Goal: Task Accomplishment & Management: Use online tool/utility

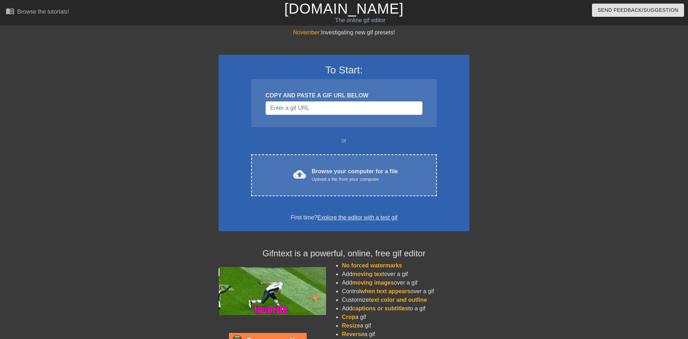
click at [134, 131] on div at bounding box center [157, 135] width 108 height 215
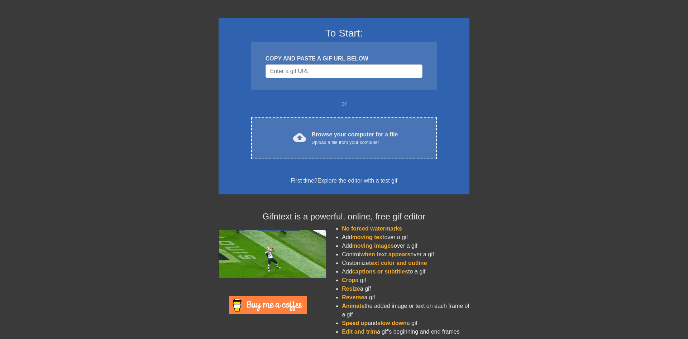
scroll to position [45, 0]
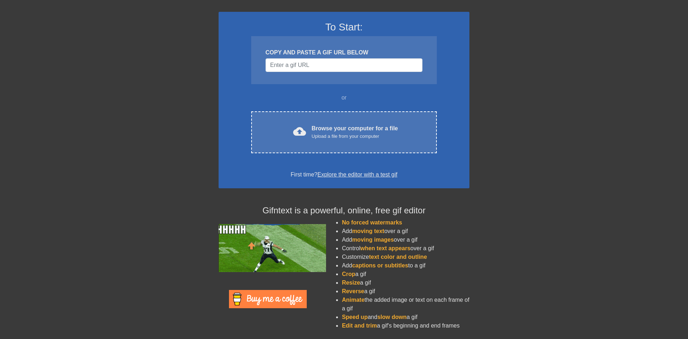
click at [148, 232] on div "November: Investigating new gif presets! To Start: COPY AND PASTE A GIF URL BEL…" at bounding box center [344, 160] width 688 height 351
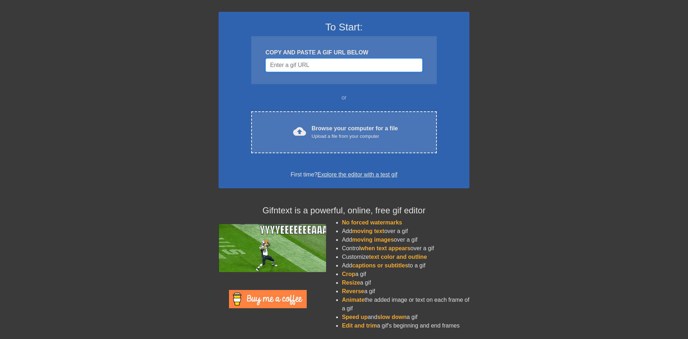
click at [323, 62] on input "Username" at bounding box center [344, 65] width 157 height 14
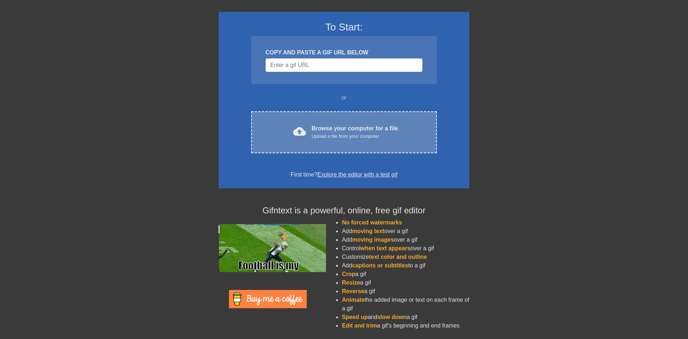
click at [338, 124] on div "Browse your computer for a file Upload a file from your computer" at bounding box center [355, 132] width 86 height 16
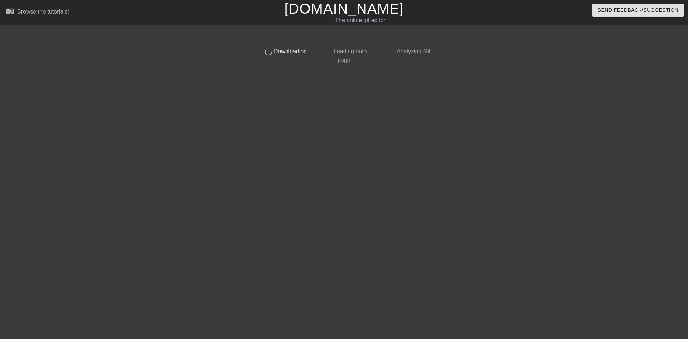
scroll to position [0, 0]
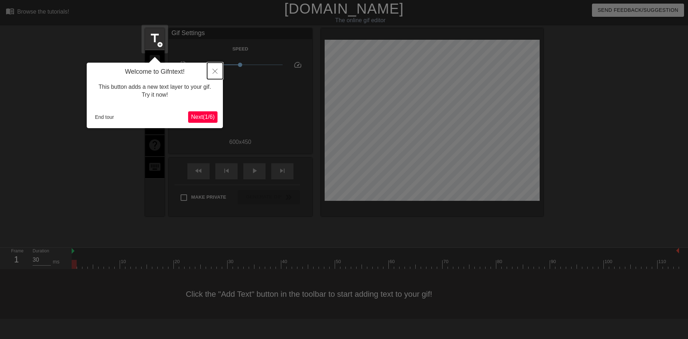
click at [214, 72] on icon "Close" at bounding box center [215, 71] width 5 height 5
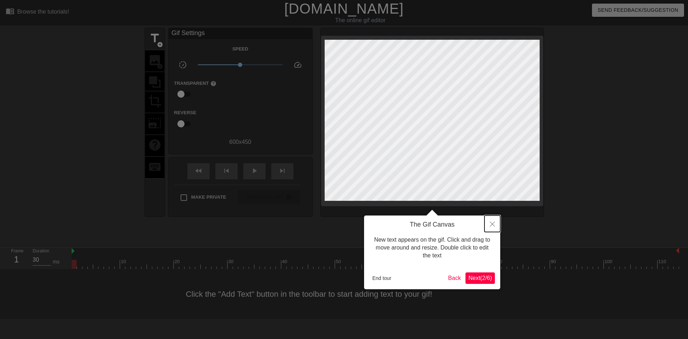
click at [495, 225] on icon "Close" at bounding box center [492, 224] width 5 height 5
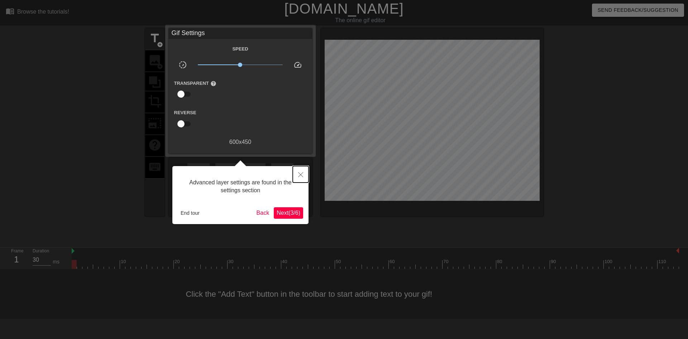
click at [300, 176] on icon "Close" at bounding box center [300, 174] width 5 height 5
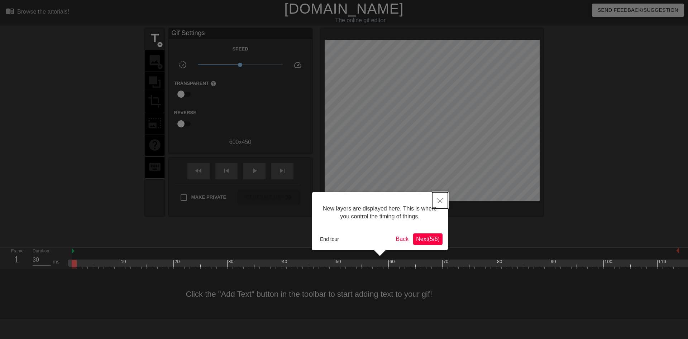
click at [439, 201] on icon "Close" at bounding box center [440, 201] width 5 height 5
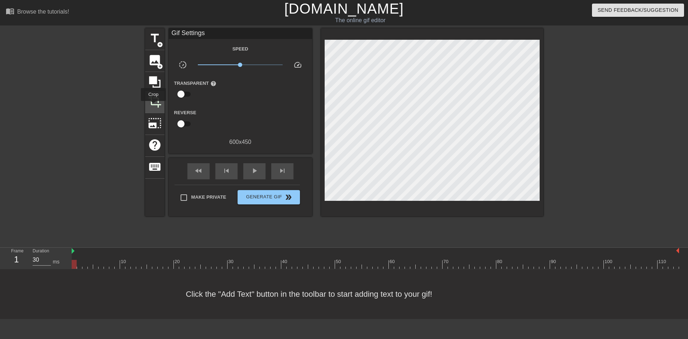
click at [159, 99] on span "crop" at bounding box center [155, 102] width 14 height 14
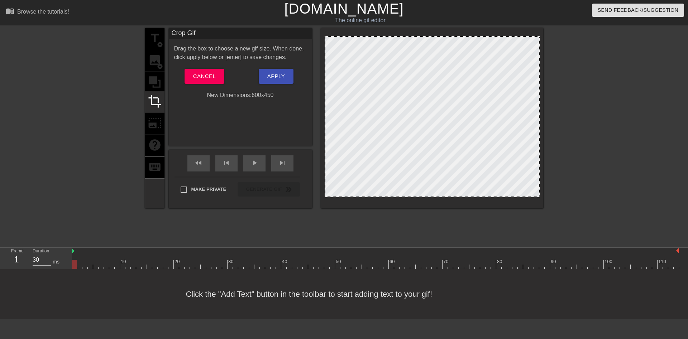
click at [538, 196] on div at bounding box center [432, 116] width 215 height 161
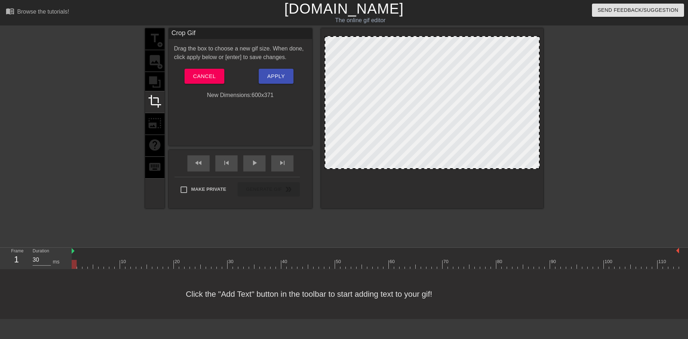
drag, startPoint x: 514, startPoint y: 196, endPoint x: 515, endPoint y: 168, distance: 28.3
click at [515, 168] on div at bounding box center [432, 102] width 215 height 133
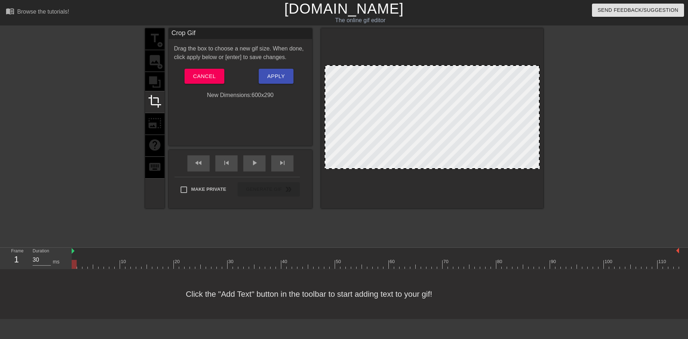
drag, startPoint x: 438, startPoint y: 36, endPoint x: 438, endPoint y: 65, distance: 29.0
click at [438, 65] on div at bounding box center [432, 66] width 214 height 4
click at [159, 81] on div "title add_circle image add_circle crop photo_size_select_large help keyboard" at bounding box center [154, 118] width 19 height 180
click at [284, 77] on span "Apply" at bounding box center [276, 76] width 18 height 9
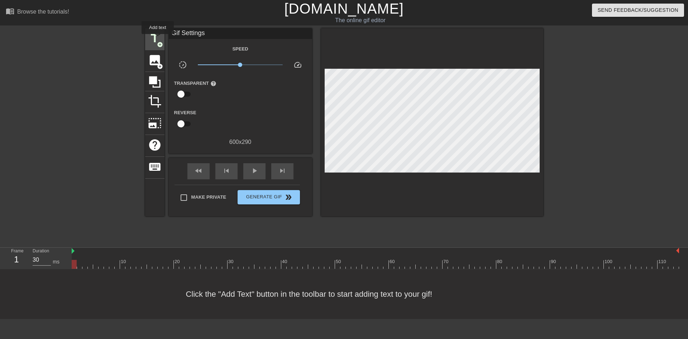
click at [158, 39] on span "title" at bounding box center [155, 39] width 14 height 14
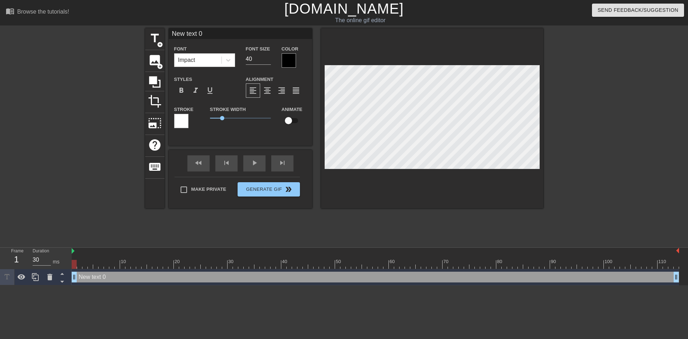
scroll to position [0, 1]
type input "W"
type textarea "W"
type input "Wh"
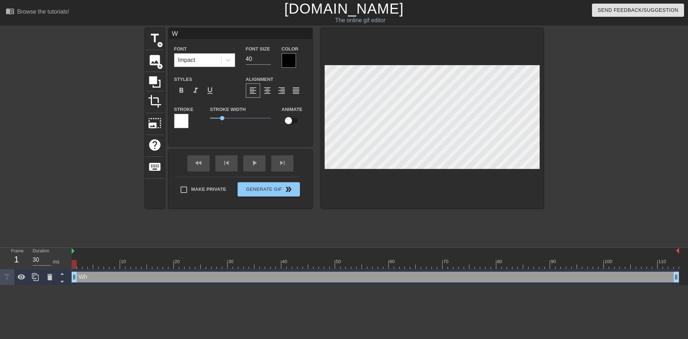
type textarea "Wh"
type input "Whe"
type textarea "Whe"
type input "Wher"
type textarea "Wher"
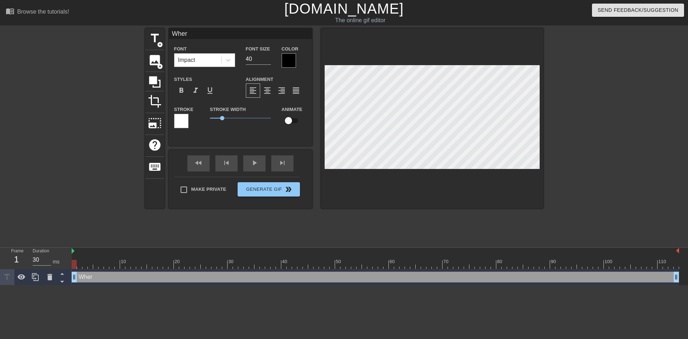
type input "Where"
type textarea "Where"
type input "Where i"
type textarea "Where i"
type input "Where is"
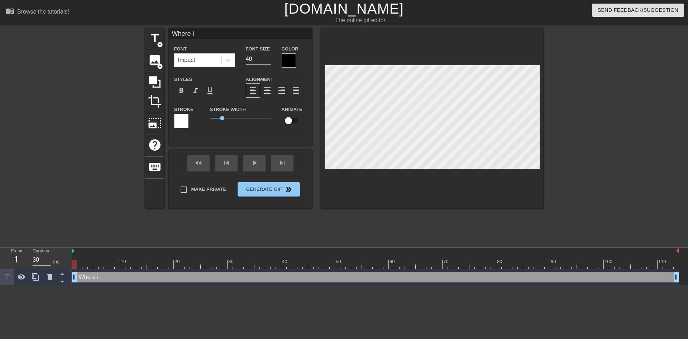
type textarea "Where is"
type input "Where is"
type textarea "Where is"
type input "Where is m"
type textarea "Where is m"
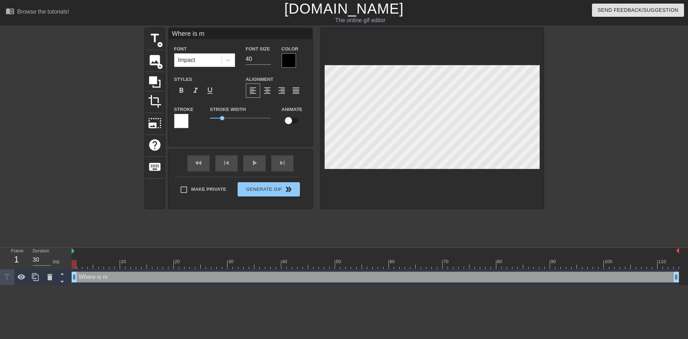
type input "Where is my"
type textarea "Where is my"
type input "Where is my"
type textarea "Where is my"
type input "Where is my S"
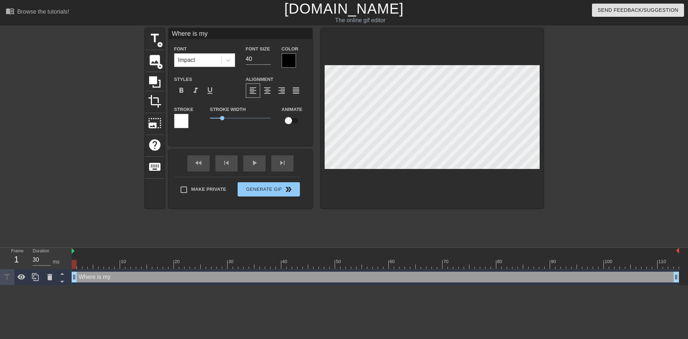
type textarea "Where is my S"
type input "Where is my Su"
type textarea "Where is my Su"
type input "Where is my Sup"
type textarea "Where is my Sup"
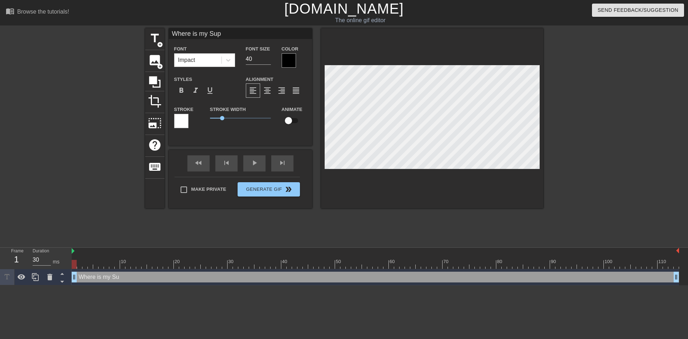
type input "Where is my Supe"
type textarea "Where is my Supe"
type input "Where is my Super"
type textarea "Where is my Super"
type input "Where is my Super"
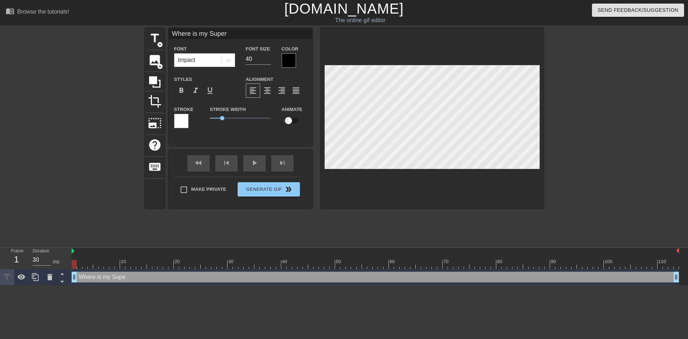
type textarea "Where is my Super"
type input "Where is my Super S"
type textarea "Where is my Super S"
type input "Where is my Super Su"
type textarea "Where is my Super Su"
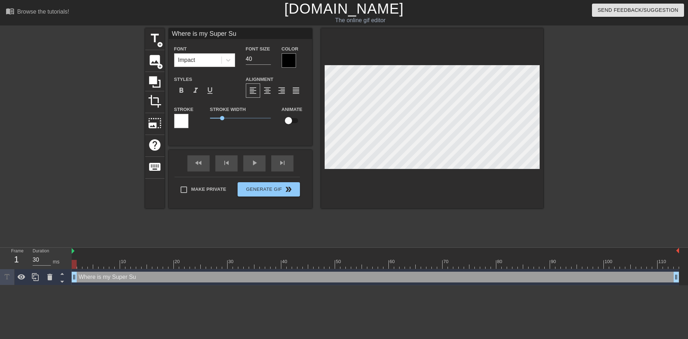
type input "Where is my Super Sui"
type textarea "Where is my Super Sui"
type input "Where is my Super Suit"
type textarea "Where is my Super Suit"
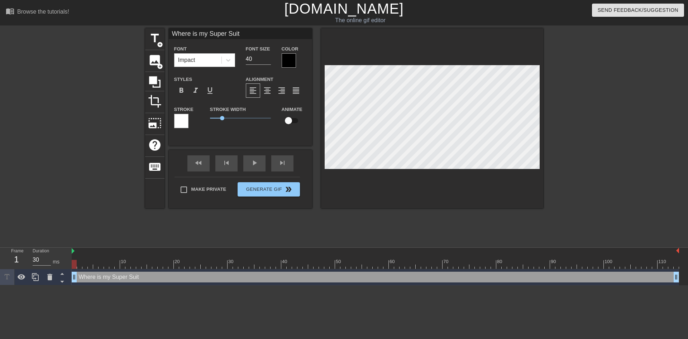
type input "Where is my Super Suit?"
type textarea "Where is my Super Suit?"
click at [228, 60] on icon at bounding box center [228, 60] width 7 height 7
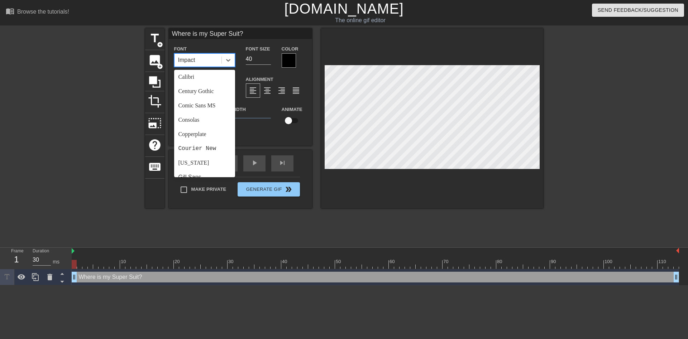
scroll to position [90, 0]
click at [216, 78] on div "Comic Sans MS" at bounding box center [204, 74] width 61 height 14
click at [233, 57] on div at bounding box center [228, 60] width 13 height 13
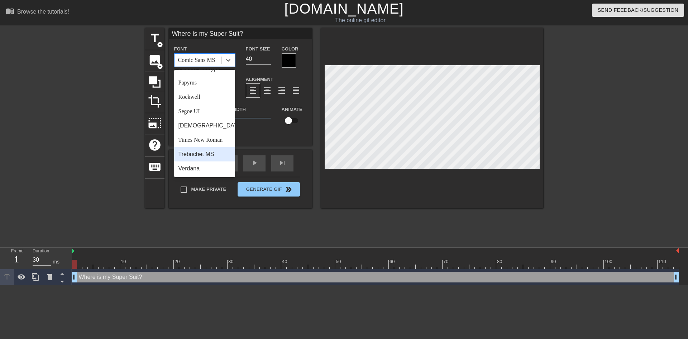
click at [208, 152] on div "Trebuchet MS" at bounding box center [204, 154] width 61 height 14
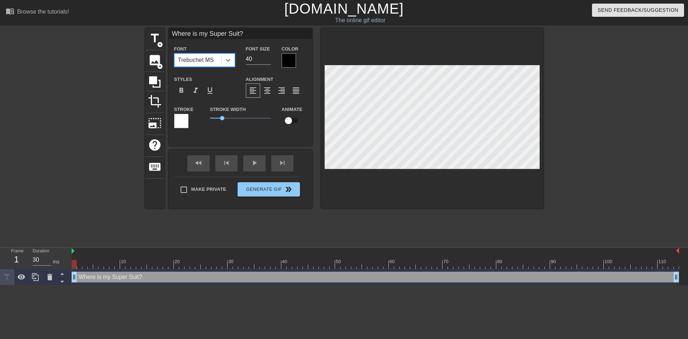
click at [184, 120] on div at bounding box center [181, 121] width 14 height 14
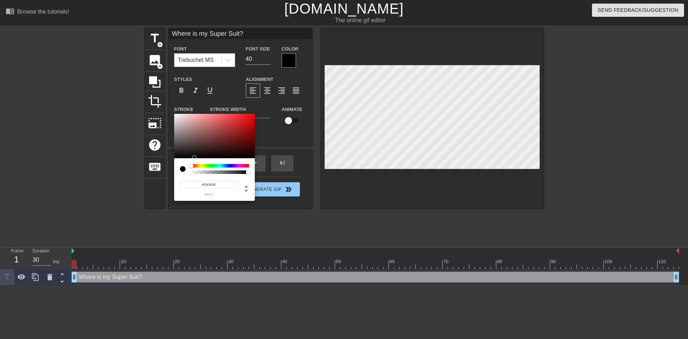
type input "#000000"
drag, startPoint x: 191, startPoint y: 158, endPoint x: 160, endPoint y: 161, distance: 31.3
click at [174, 158] on div at bounding box center [214, 136] width 81 height 44
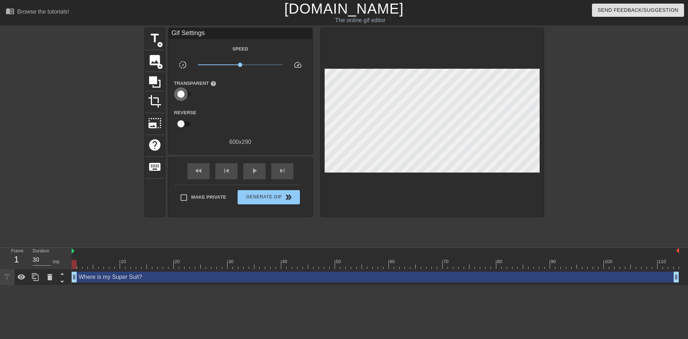
click at [187, 94] on input "checkbox" at bounding box center [181, 94] width 41 height 14
click at [187, 94] on input "checkbox" at bounding box center [187, 94] width 41 height 14
checkbox input "false"
click at [154, 38] on span "title" at bounding box center [155, 39] width 14 height 14
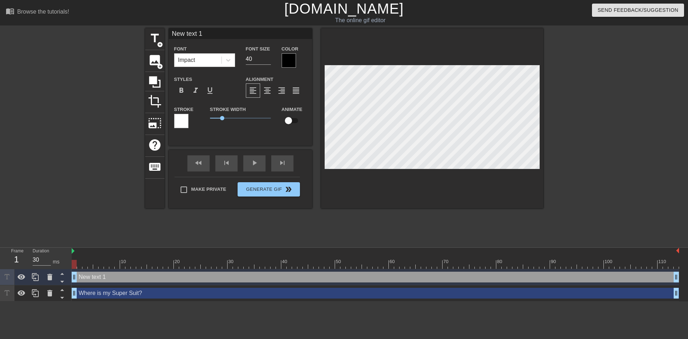
type input "Nw text 1"
type textarea "Nw text 1"
type input "Where is my Super Suit?"
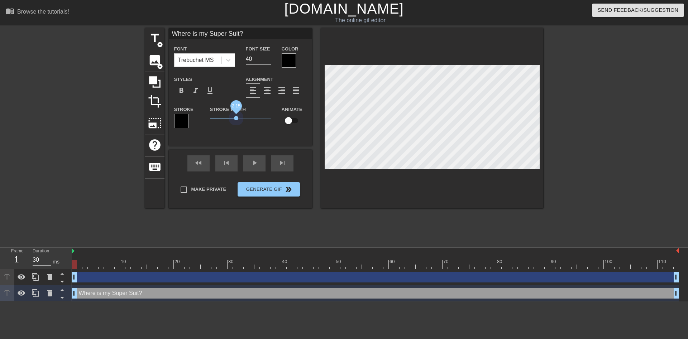
drag, startPoint x: 225, startPoint y: 118, endPoint x: 227, endPoint y: 114, distance: 4.7
click at [227, 114] on div "Stroke Width 2.15" at bounding box center [241, 120] width 72 height 30
click at [291, 55] on div at bounding box center [289, 60] width 14 height 14
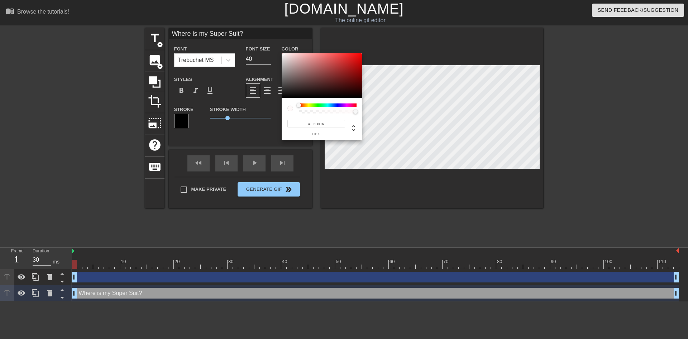
type input "#FFFFFF"
drag, startPoint x: 297, startPoint y: 70, endPoint x: 262, endPoint y: 48, distance: 41.1
click at [282, 53] on div at bounding box center [322, 75] width 81 height 44
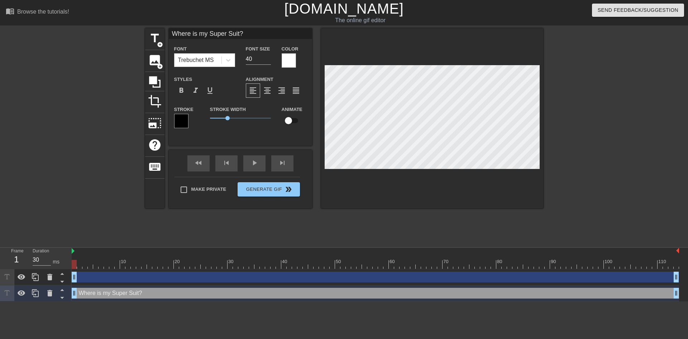
scroll to position [0, 3]
type input "Where is my Super uit?"
type textarea "Where is my Super uit?"
type input "Where is my Super duit?"
type textarea "Where is my Super duit?"
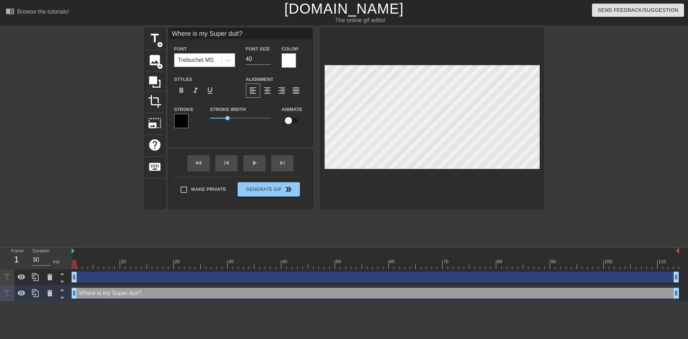
type input "Where is my uper duit?"
type textarea "Where is my uper duit?"
type input "Where is my super duit?"
type textarea "Where is my super duit?"
type input "Where is my super uit?"
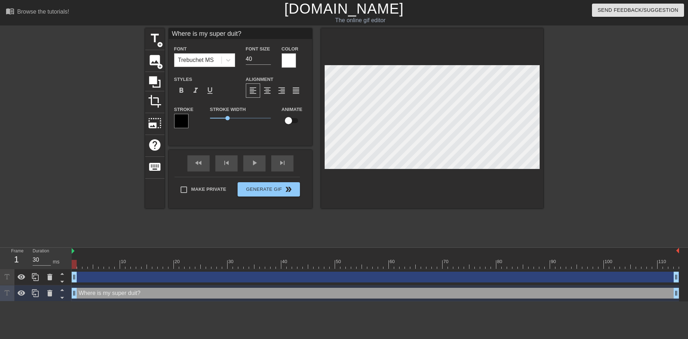
type textarea "Where is my super uit?"
type input "Where is my super suit?"
type textarea "Where is my super suit?"
click at [223, 72] on div "Font Trebuchet MS Font Size 40 Color Styles format_bold format_italic format_un…" at bounding box center [240, 89] width 133 height 90
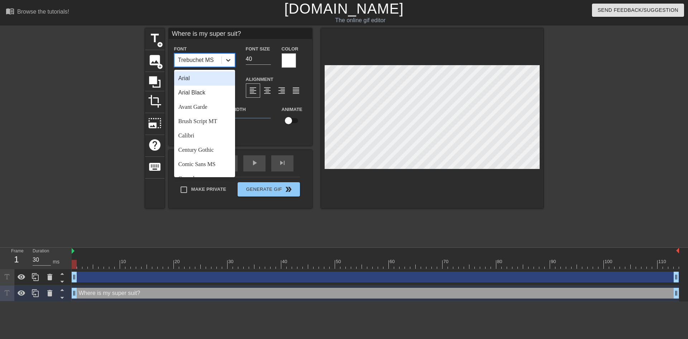
click at [227, 63] on icon at bounding box center [228, 60] width 7 height 7
click at [208, 108] on div "Avant Garde" at bounding box center [204, 107] width 61 height 14
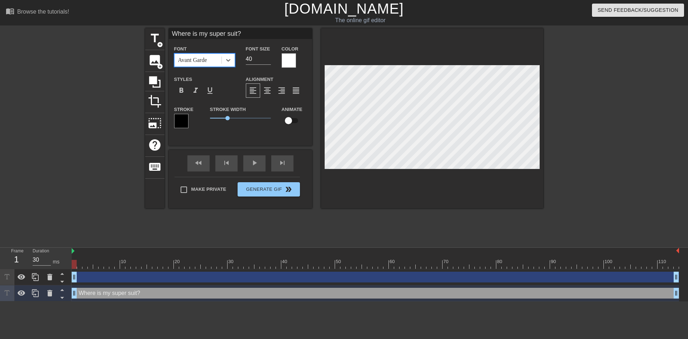
click at [236, 58] on div "Font option Avant Garde, selected. 0 results available. Select is focused ,type…" at bounding box center [205, 55] width 72 height 23
click at [231, 59] on icon at bounding box center [228, 60] width 7 height 7
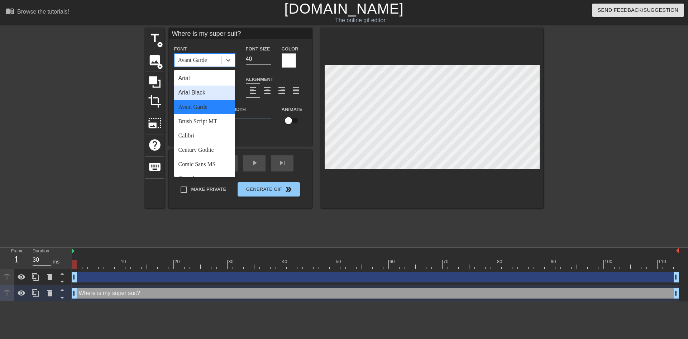
click at [197, 92] on div "Arial Black" at bounding box center [204, 93] width 61 height 14
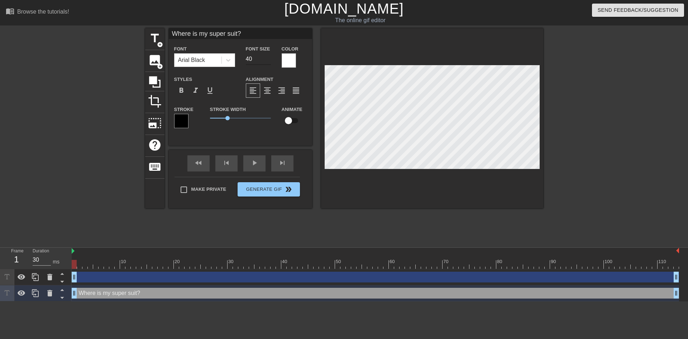
click at [266, 63] on input "40" at bounding box center [258, 58] width 25 height 11
click at [265, 62] on input "39" at bounding box center [258, 58] width 25 height 11
click at [265, 62] on input "38" at bounding box center [258, 58] width 25 height 11
click at [265, 62] on input "37" at bounding box center [258, 58] width 25 height 11
click at [265, 62] on input "36" at bounding box center [258, 58] width 25 height 11
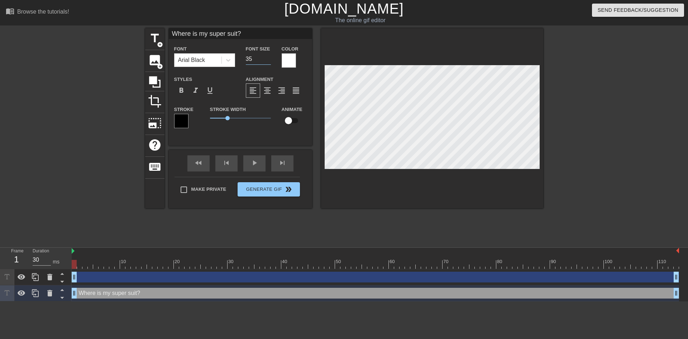
click at [265, 62] on input "35" at bounding box center [258, 58] width 25 height 11
click at [266, 60] on input "34" at bounding box center [258, 58] width 25 height 11
click at [266, 60] on input "33" at bounding box center [258, 58] width 25 height 11
click at [266, 60] on input "32" at bounding box center [258, 58] width 25 height 11
click at [266, 60] on input "31" at bounding box center [258, 58] width 25 height 11
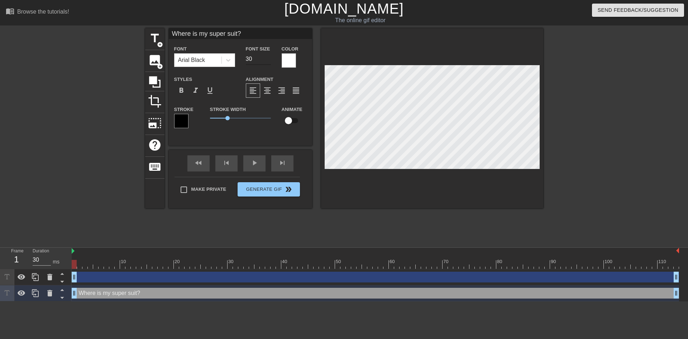
type input "30"
click at [266, 60] on input "30" at bounding box center [258, 58] width 25 height 11
click at [154, 81] on icon at bounding box center [154, 81] width 11 height 11
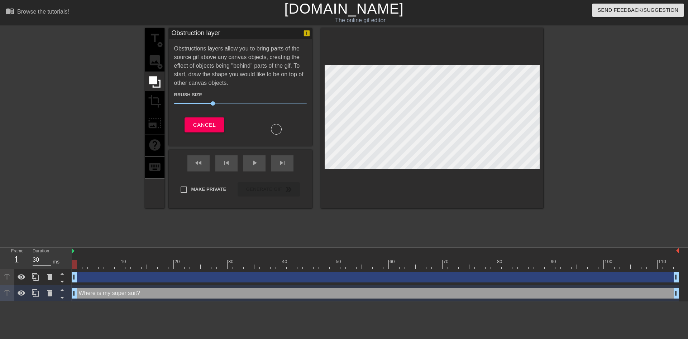
click at [149, 60] on div "title add_circle image add_circle crop photo_size_select_large help keyboard" at bounding box center [154, 118] width 19 height 180
click at [217, 124] on button "Cancel" at bounding box center [205, 125] width 40 height 15
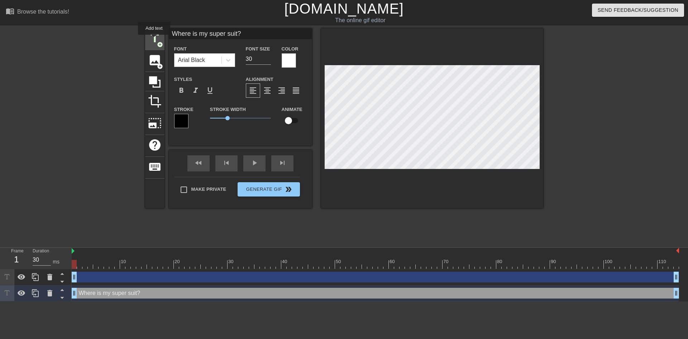
click at [154, 40] on span "title" at bounding box center [155, 39] width 14 height 14
type input "New text 2"
type input "40"
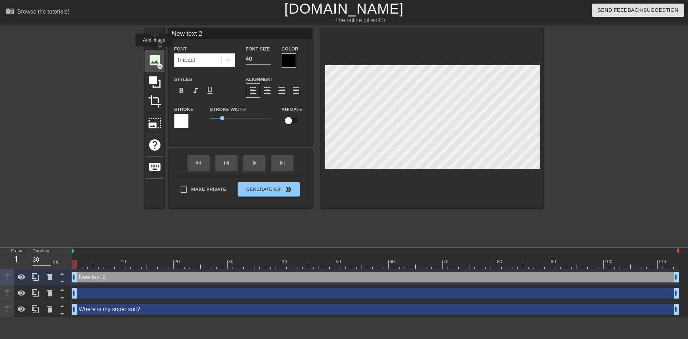
click at [154, 57] on span "image" at bounding box center [155, 60] width 14 height 14
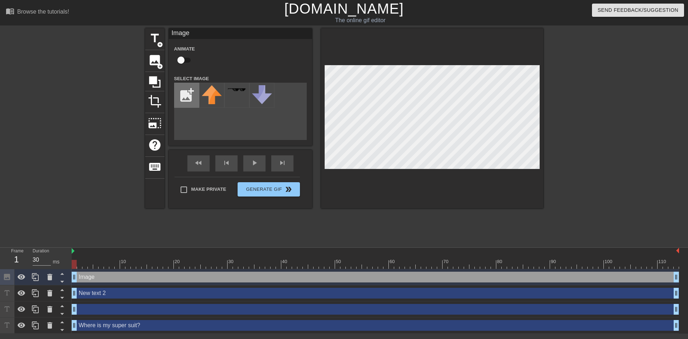
click at [193, 93] on input "file" at bounding box center [187, 95] width 24 height 24
type input "C:\fakepath\Untitled.png"
click at [213, 94] on img at bounding box center [212, 90] width 20 height 10
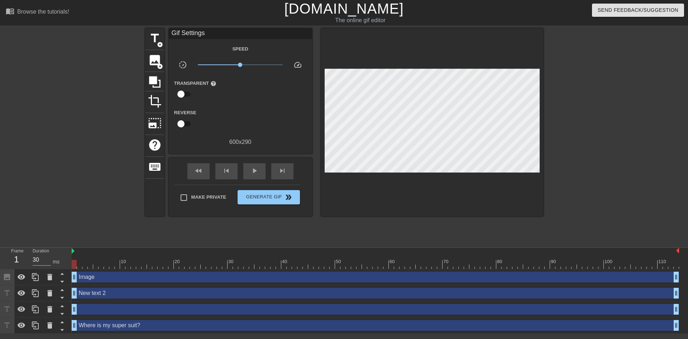
click at [586, 143] on div at bounding box center [606, 135] width 108 height 215
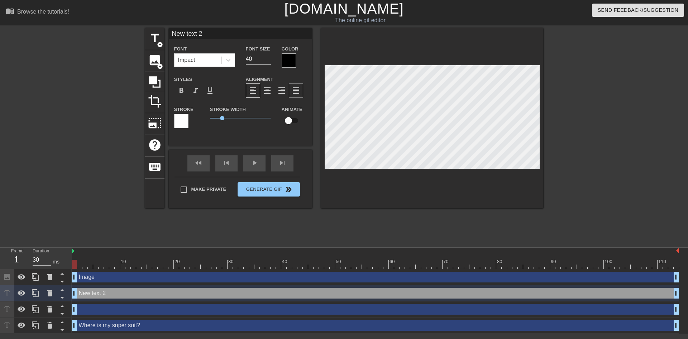
scroll to position [0, 1]
type input "L"
type textarea "L"
type input "Li"
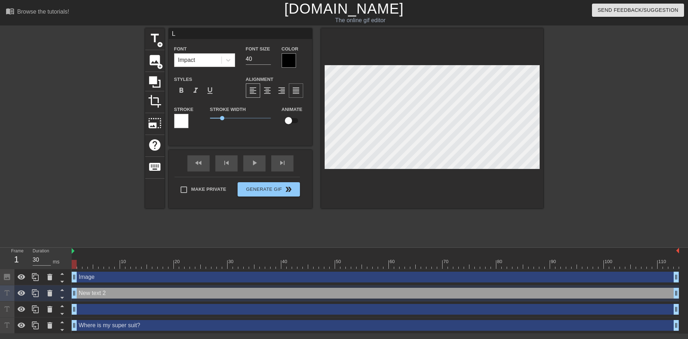
type textarea "Li"
type input "[PERSON_NAME]"
type textarea "[PERSON_NAME]"
type input "Link"
type textarea "Link"
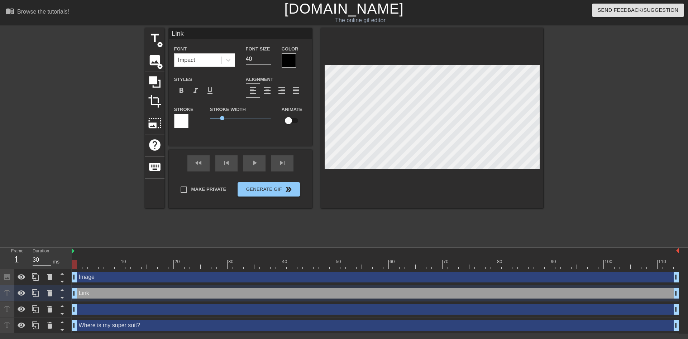
click at [287, 63] on div at bounding box center [289, 60] width 14 height 14
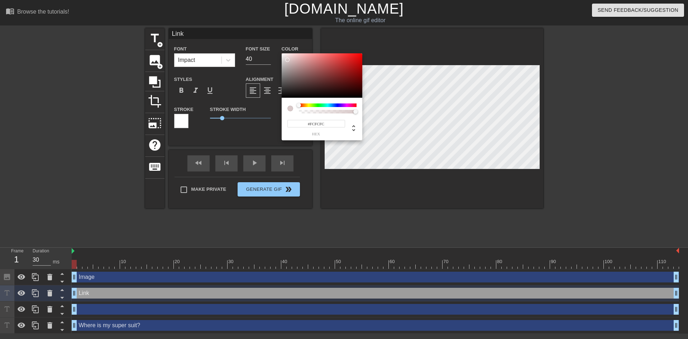
type input "#FFFFFF"
drag, startPoint x: 286, startPoint y: 59, endPoint x: 276, endPoint y: 49, distance: 14.2
click at [282, 53] on div at bounding box center [322, 75] width 81 height 44
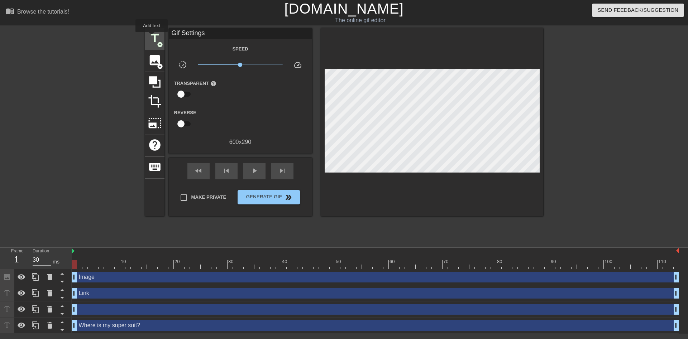
click at [152, 37] on span "title" at bounding box center [155, 39] width 14 height 14
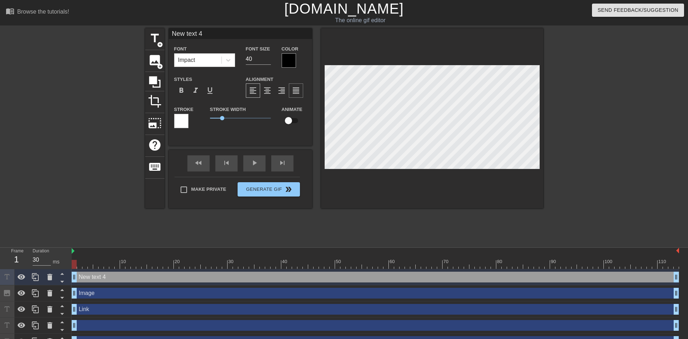
type input "Nw text 4"
type textarea "Nw text 4"
type input "Link"
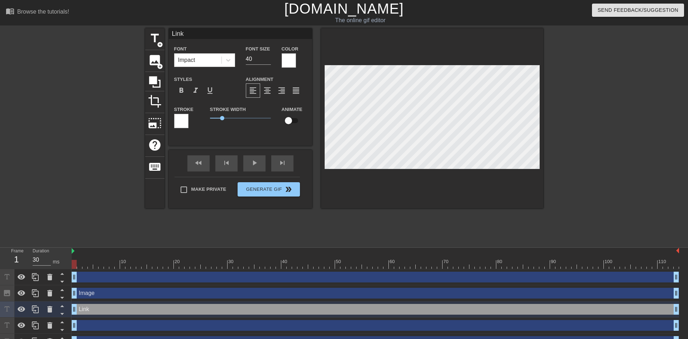
type input "Lik"
type textarea "Lik"
type input "Li"
type textarea "Li"
click at [149, 38] on span "title" at bounding box center [155, 39] width 14 height 14
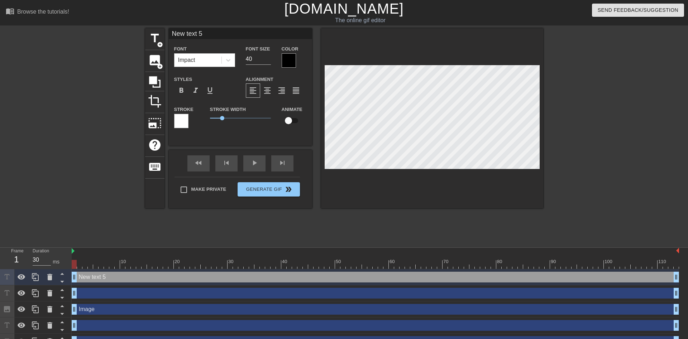
scroll to position [0, 1]
type input "L"
type textarea "L"
type input "Li"
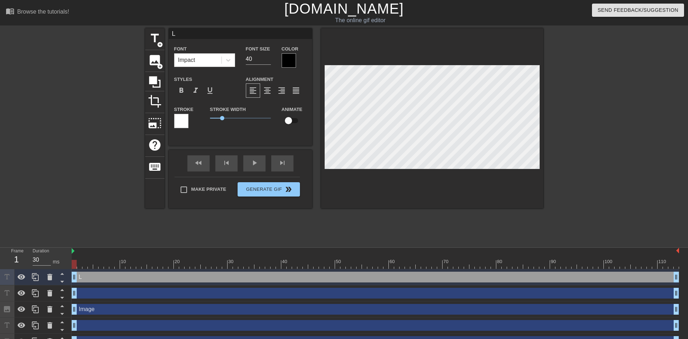
type textarea "Li"
type input "[PERSON_NAME]"
type textarea "[PERSON_NAME]"
type input "Link"
type textarea "Link"
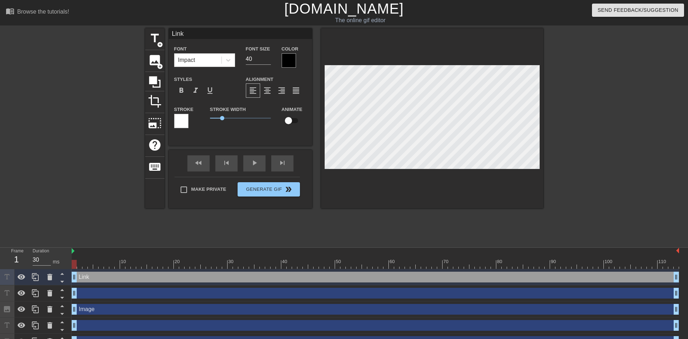
click at [288, 63] on div at bounding box center [289, 60] width 14 height 14
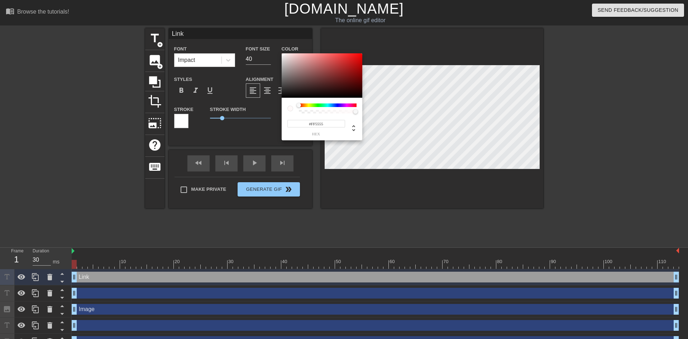
drag, startPoint x: 285, startPoint y: 59, endPoint x: 307, endPoint y: 72, distance: 26.0
click at [282, 53] on div at bounding box center [322, 75] width 81 height 44
type input "#FFFFFF"
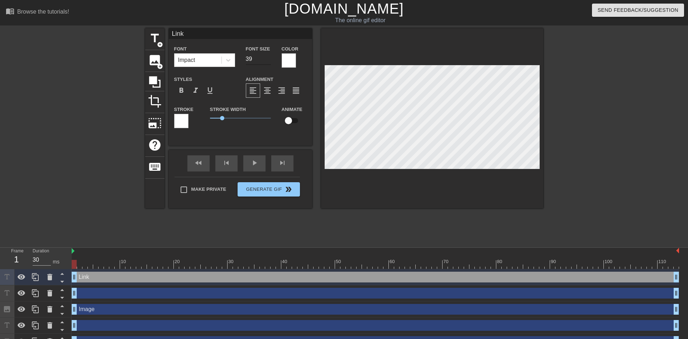
click at [267, 61] on input "39" at bounding box center [258, 58] width 25 height 11
click at [267, 61] on input "38" at bounding box center [258, 58] width 25 height 11
click at [267, 61] on input "37" at bounding box center [258, 58] width 25 height 11
click at [267, 61] on input "25" at bounding box center [258, 58] width 25 height 11
click at [266, 57] on input "26" at bounding box center [258, 58] width 25 height 11
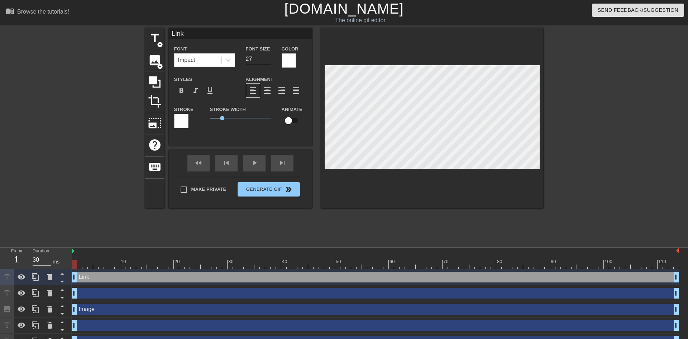
click at [266, 57] on input "27" at bounding box center [258, 58] width 25 height 11
click at [266, 57] on input "28" at bounding box center [258, 58] width 25 height 11
type input "29"
click at [266, 57] on input "29" at bounding box center [258, 58] width 25 height 11
click at [223, 59] on div at bounding box center [228, 60] width 13 height 13
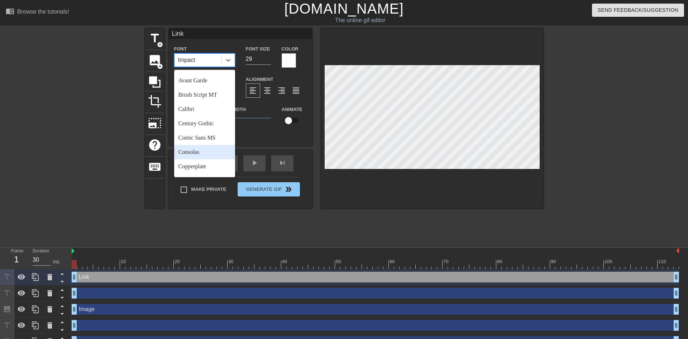
scroll to position [45, 0]
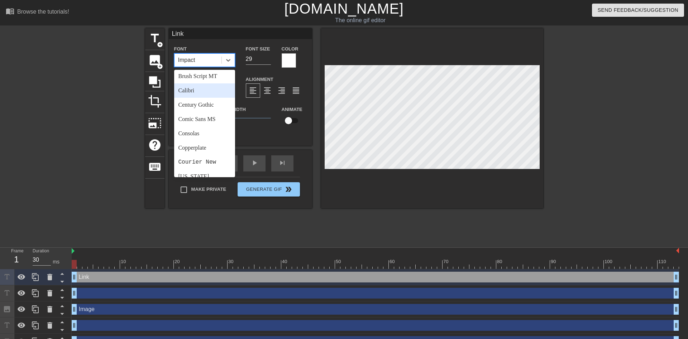
click at [209, 93] on div "Calibri" at bounding box center [204, 91] width 61 height 14
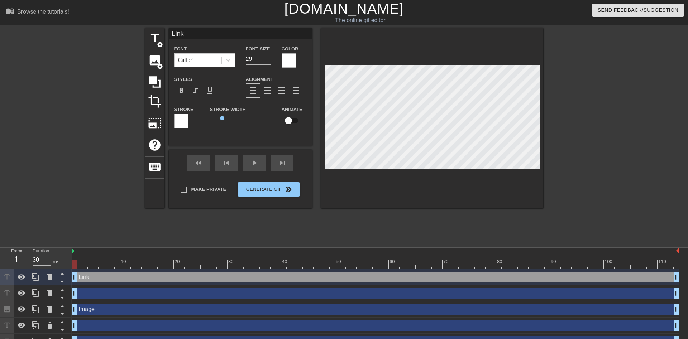
click at [560, 151] on div at bounding box center [606, 135] width 108 height 215
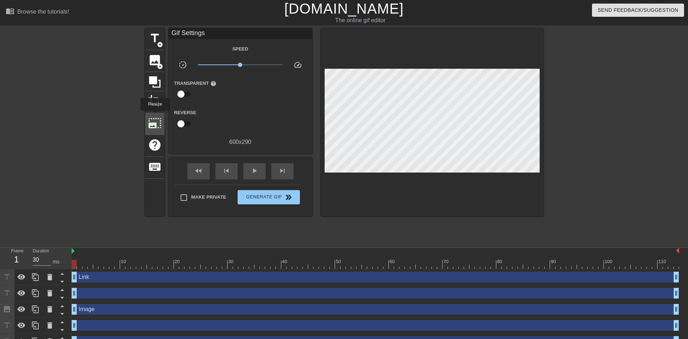
drag, startPoint x: 154, startPoint y: 116, endPoint x: 163, endPoint y: 116, distance: 9.0
click at [155, 116] on span "photo_size_select_large" at bounding box center [155, 123] width 14 height 14
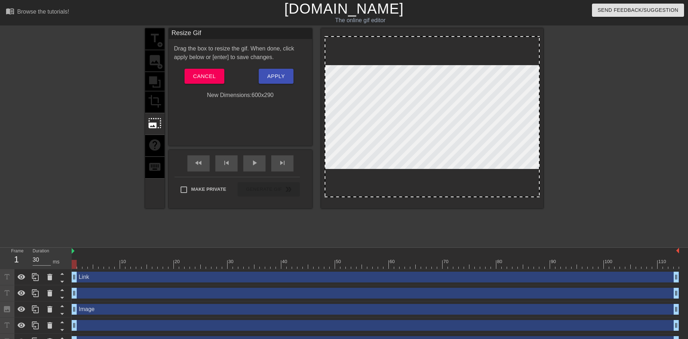
drag, startPoint x: 438, startPoint y: 197, endPoint x: 454, endPoint y: 211, distance: 21.6
click at [454, 211] on div "title add_circle image add_circle crop photo_size_select_large help keyboard Re…" at bounding box center [344, 135] width 398 height 215
click at [203, 71] on button "Cancel" at bounding box center [205, 76] width 40 height 15
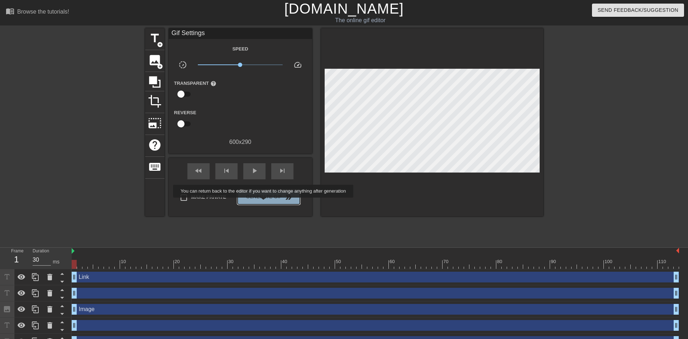
click at [264, 203] on button "Generate Gif double_arrow" at bounding box center [269, 197] width 62 height 14
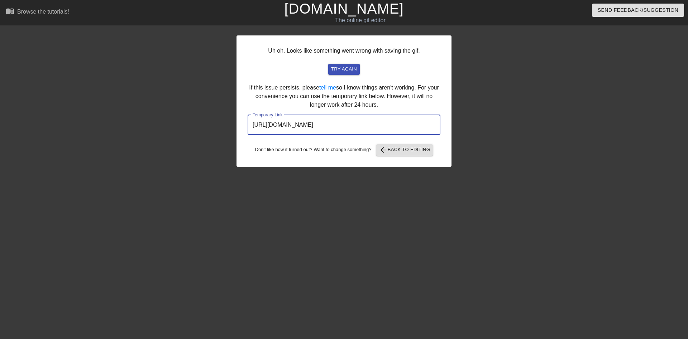
drag, startPoint x: 415, startPoint y: 132, endPoint x: 192, endPoint y: 130, distance: 222.9
click at [248, 130] on input "https://www.gifntext.com/temp_generations/Nzhvuui2.gif" at bounding box center [344, 125] width 193 height 20
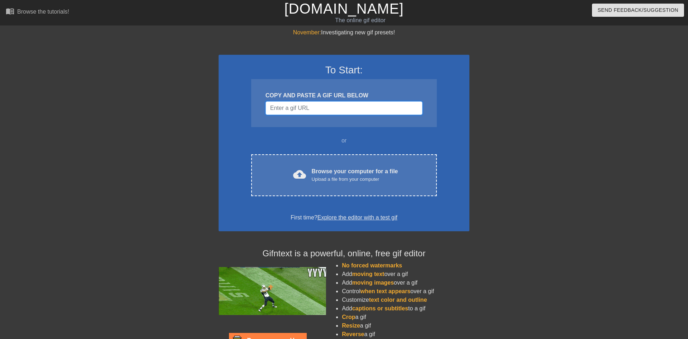
click at [303, 104] on input "Username" at bounding box center [344, 108] width 157 height 14
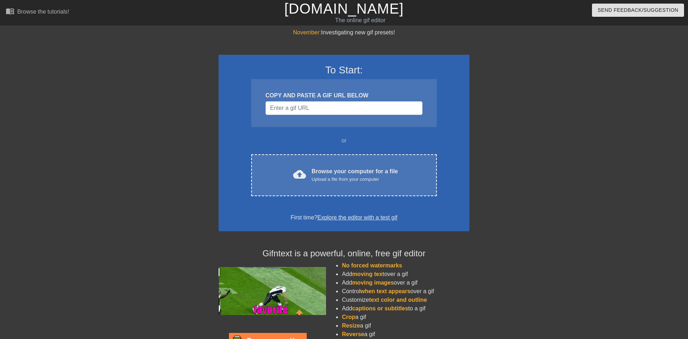
click at [159, 228] on div at bounding box center [157, 135] width 108 height 215
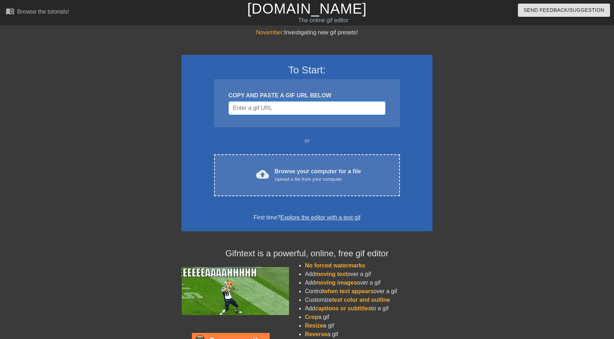
click at [301, 109] on input "Username" at bounding box center [306, 108] width 157 height 14
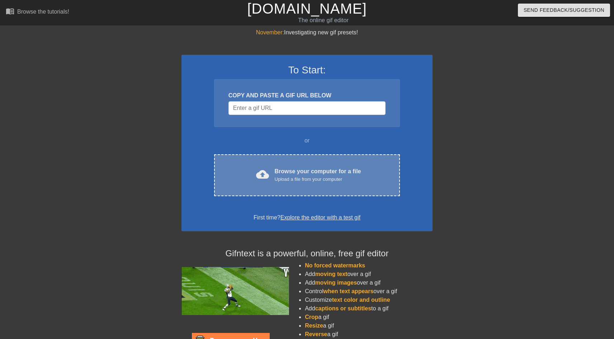
click at [302, 178] on div "Upload a file from your computer" at bounding box center [318, 179] width 86 height 7
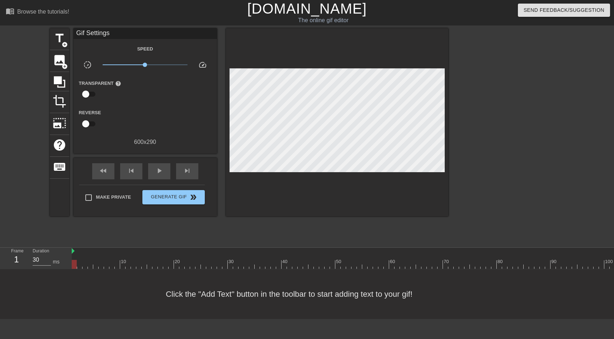
click at [33, 312] on div "Click the "Add Text" button in the toolbar to start adding text to your gif!" at bounding box center [307, 295] width 614 height 50
click at [424, 10] on div "Send Feedback/Suggestion" at bounding box center [515, 12] width 208 height 25
click at [63, 61] on span "image" at bounding box center [60, 60] width 14 height 14
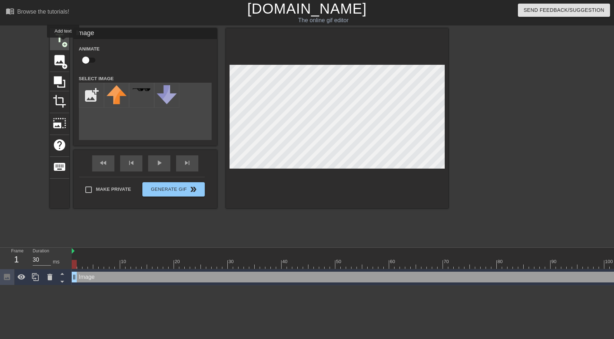
click at [63, 42] on span "add_circle" at bounding box center [65, 45] width 6 height 6
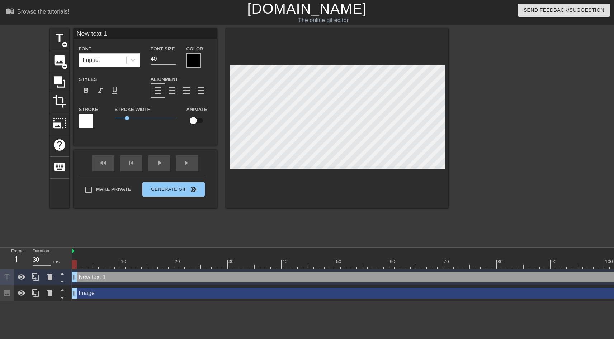
scroll to position [0, 1]
type input "L"
type textarea "L"
type input "Li"
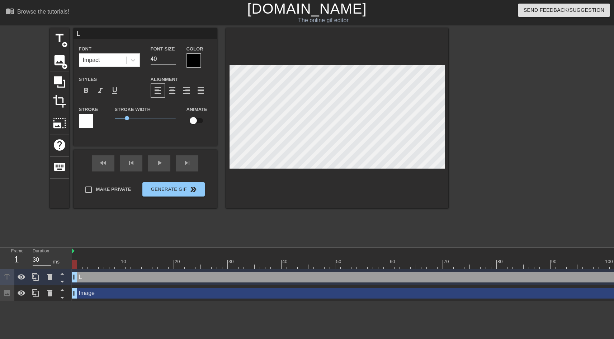
type textarea "Li"
type input "[PERSON_NAME]"
type textarea "Link"
type input "Link"
type textarea "Link"
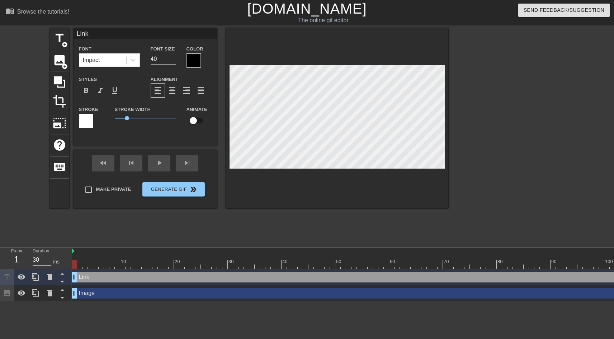
type input "Link"
type textarea "Link"
type input "Link"
type textarea "Link"
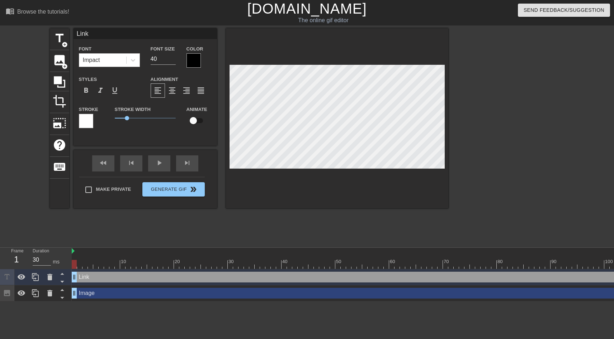
type input "LinkF"
type textarea "Link F"
type input "LinkFa"
type textarea "Link Fa"
type input "LinkFam"
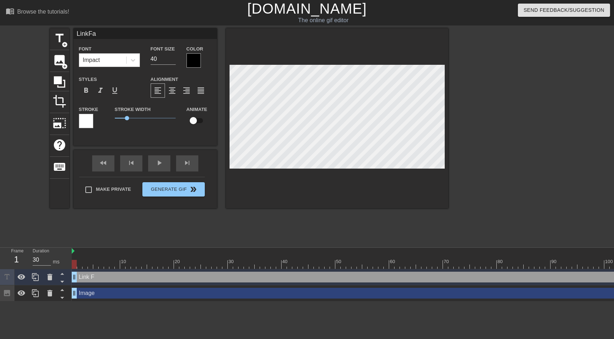
type textarea "Link Fam"
type input "LinkFami"
type textarea "Link Fami"
type input "LinkFamil"
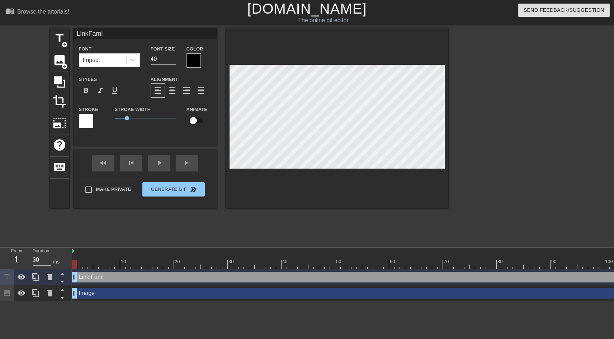
type textarea "Link Famil"
type input "LinkFamily"
type textarea "Link Family"
type input "LinkFamily"
type input "39"
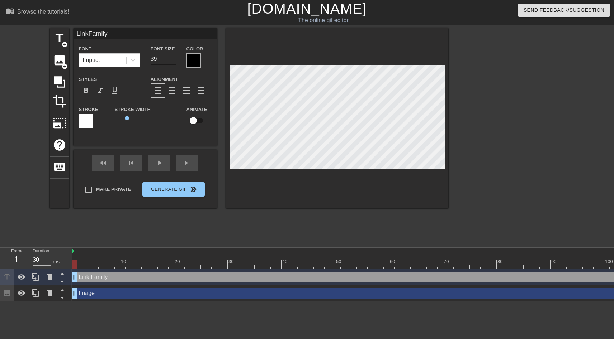
click at [172, 61] on input "39" at bounding box center [163, 58] width 25 height 11
type input "LinkFamily"
type input "38"
click at [172, 61] on input "38" at bounding box center [163, 58] width 25 height 11
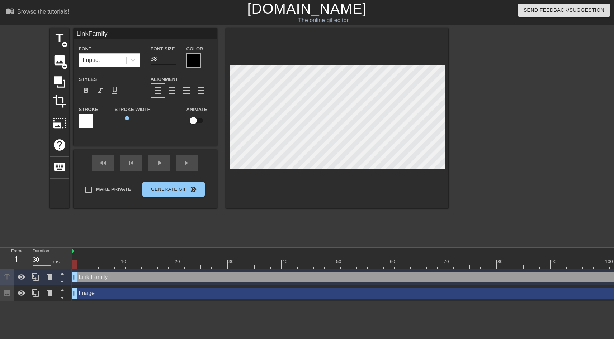
type input "LinkFamily"
type input "37"
click at [172, 61] on input "37" at bounding box center [163, 58] width 25 height 11
type input "LinkFamily"
type input "36"
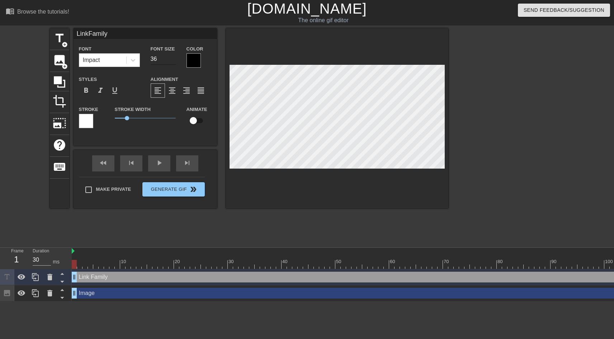
click at [172, 61] on input "36" at bounding box center [163, 58] width 25 height 11
type input "LinkFamily"
type input "35"
type input "LinkFamily"
type input "34"
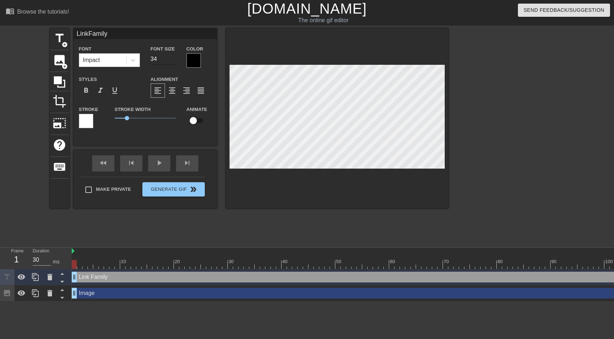
type input "LinkFamily"
type input "33"
type input "LinkFamily"
type input "32"
type input "LinkFamily"
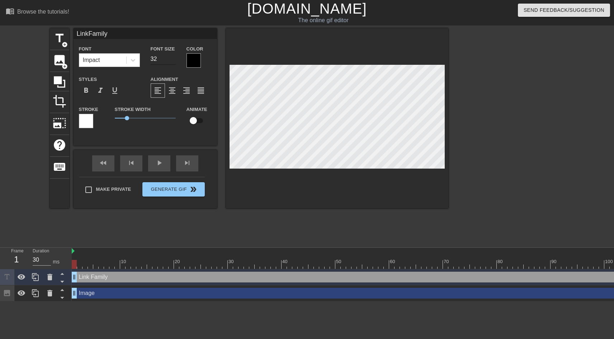
type input "31"
type input "LinkFamily"
type input "30"
type input "LinkFamily"
type input "29"
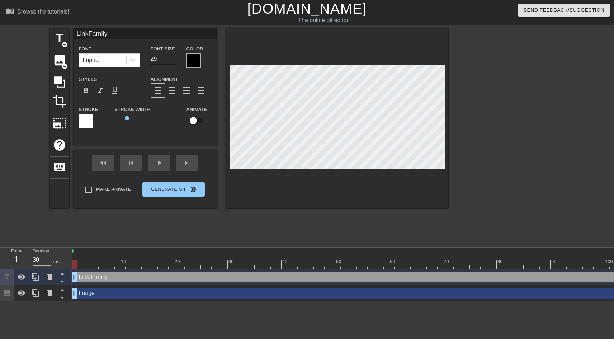
type input "LinkFamily"
type input "28"
type input "LinkFamily"
type input "27"
type input "LinkFamily"
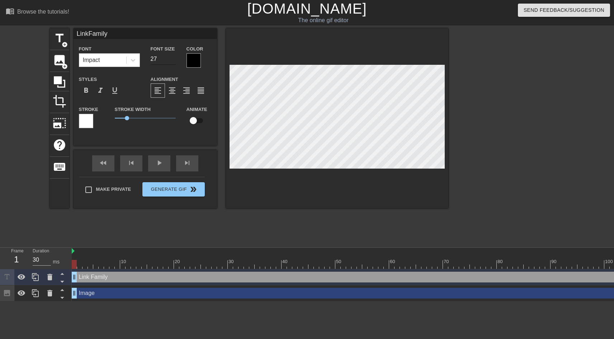
type input "26"
type input "LinkFamily"
type input "25"
type input "LinkFamily"
type input "24"
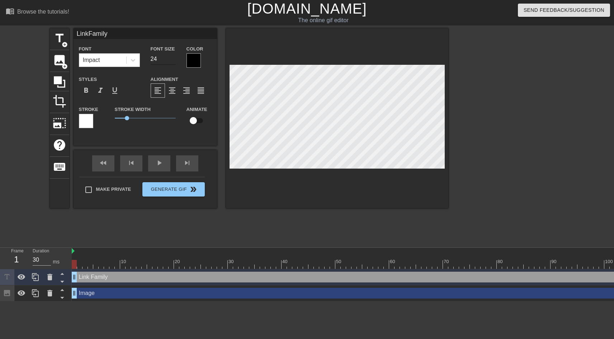
type input "LinkFamily"
type input "23"
type input "LinkFamily"
type input "22"
type input "LinkFamily"
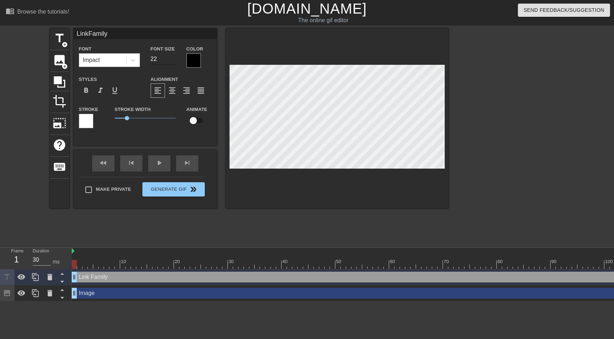
type input "21"
type input "LinkFamily"
type input "20"
type input "LinkFamily"
type input "18"
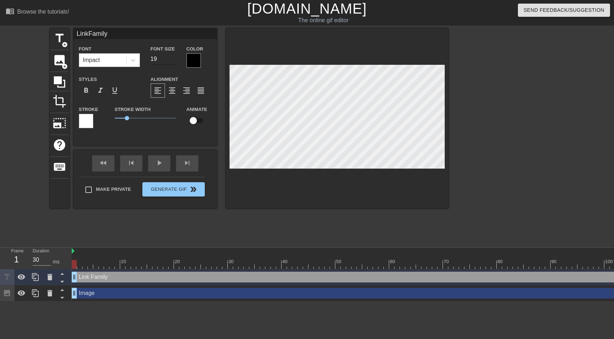
click at [172, 61] on input "18" at bounding box center [163, 58] width 25 height 11
type input "LinkFamily"
click at [56, 63] on span "image" at bounding box center [60, 60] width 14 height 14
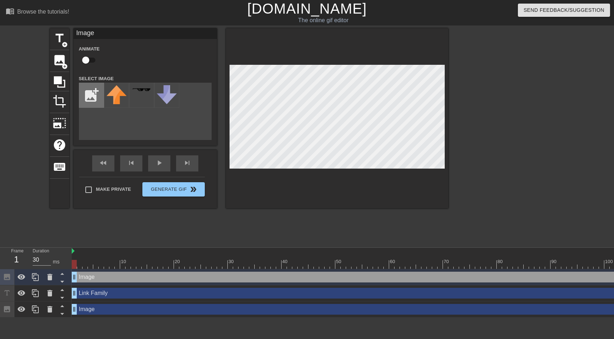
click at [89, 95] on input "file" at bounding box center [91, 95] width 24 height 24
type input "C:\fakepath\Untitled.png"
click at [108, 94] on img at bounding box center [116, 90] width 20 height 10
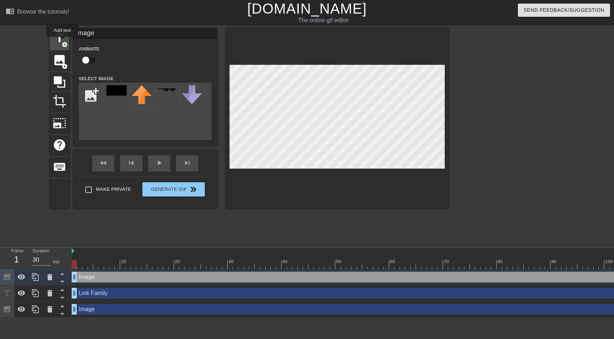
click at [62, 42] on span "add_circle" at bounding box center [65, 45] width 6 height 6
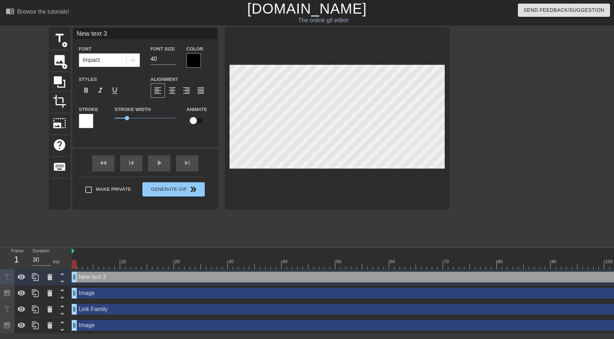
scroll to position [0, 1]
type input "L"
type textarea "L"
type input "Li"
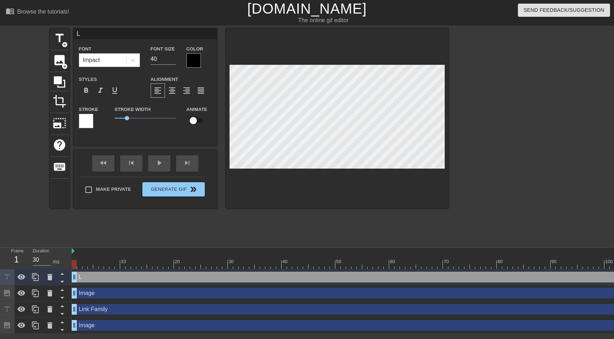
type textarea "Li"
type input "[PERSON_NAME]"
type textarea "[PERSON_NAME]"
type input "Link"
type textarea "Link"
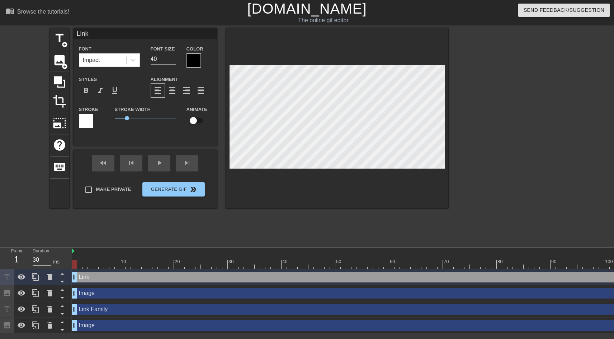
type input "Link"
type textarea "Link"
type input "Link F"
type textarea "Link F"
type input "Link Fa"
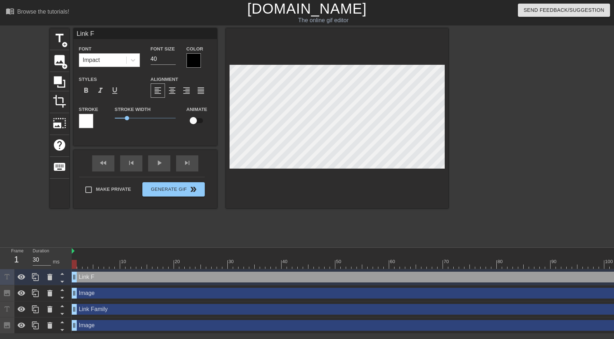
type textarea "Link Fa"
type input "Link Fam"
type textarea "Link Fam"
type input "Link Fami"
type textarea "Link Fami"
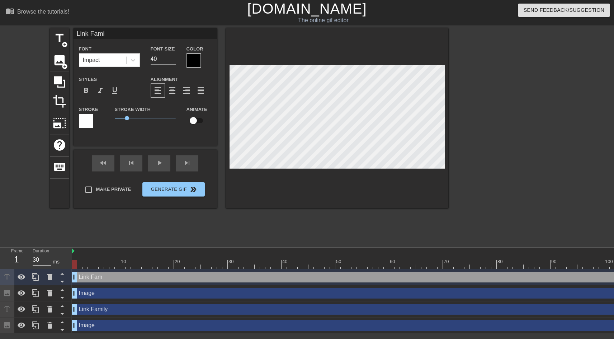
scroll to position [0, 1]
type input "Link Famil"
type textarea "Link Famil"
type input "Link Family"
type textarea "Link Family"
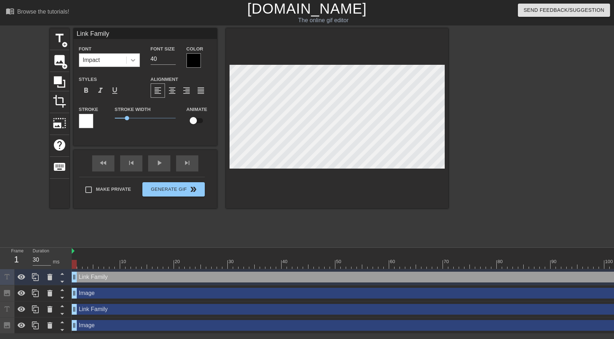
click at [134, 64] on div at bounding box center [133, 60] width 13 height 13
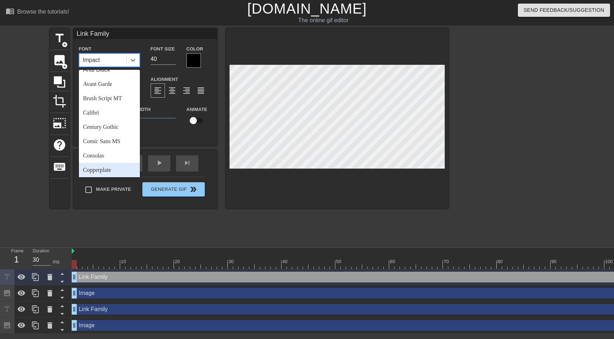
scroll to position [22, 0]
click at [119, 114] on div "Calibri" at bounding box center [109, 113] width 61 height 14
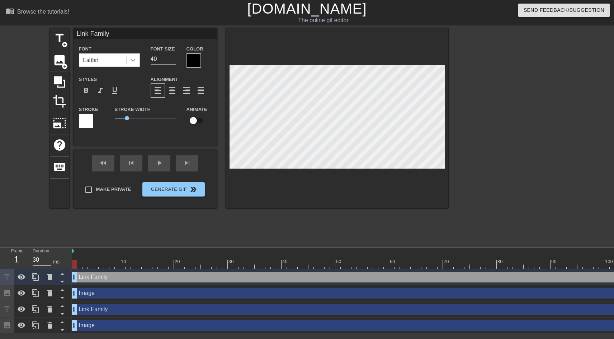
click at [135, 58] on icon at bounding box center [132, 60] width 7 height 7
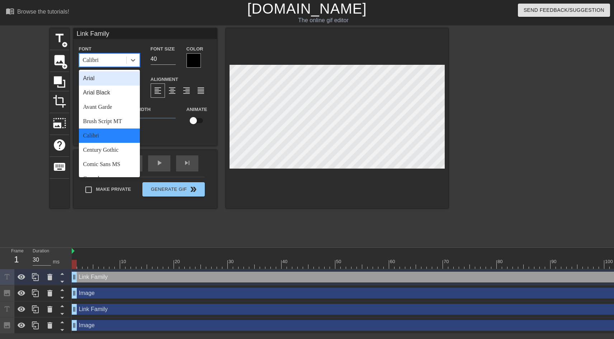
click at [111, 83] on div "Arial" at bounding box center [109, 78] width 61 height 14
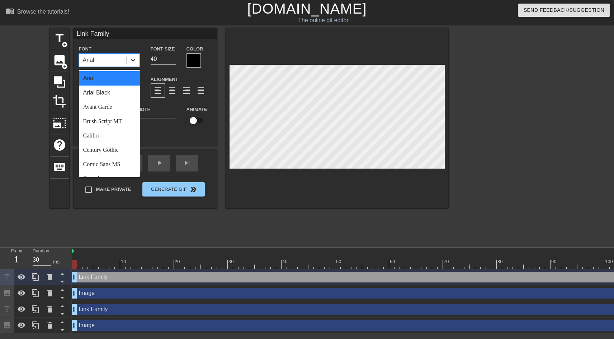
click at [130, 62] on div at bounding box center [133, 60] width 13 height 13
click at [124, 132] on div "Calibri" at bounding box center [109, 136] width 61 height 14
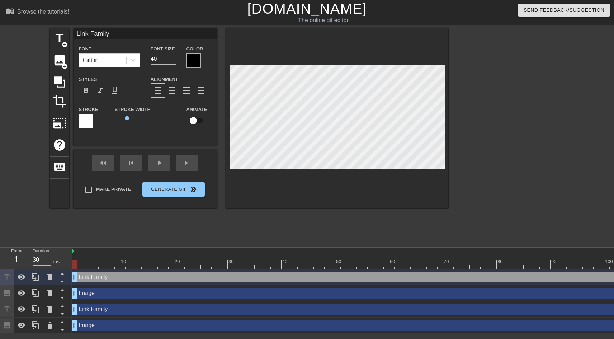
click at [193, 58] on div at bounding box center [193, 60] width 14 height 14
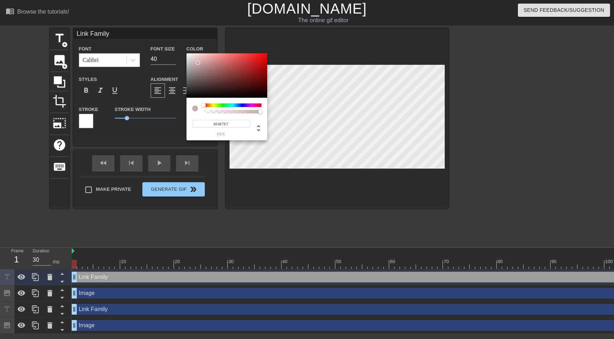
type input "#FFFFFF"
drag, startPoint x: 198, startPoint y: 63, endPoint x: 183, endPoint y: 49, distance: 20.5
click at [186, 53] on div at bounding box center [226, 75] width 81 height 44
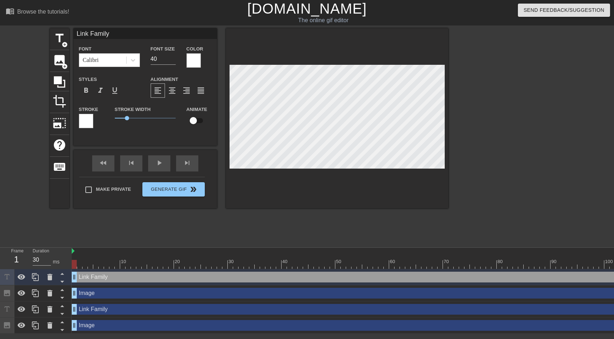
scroll to position [0, 1]
type input "Link Family?"
type textarea "Link Family?"
click at [173, 61] on input "39" at bounding box center [163, 58] width 25 height 11
click at [173, 61] on input "38" at bounding box center [163, 58] width 25 height 11
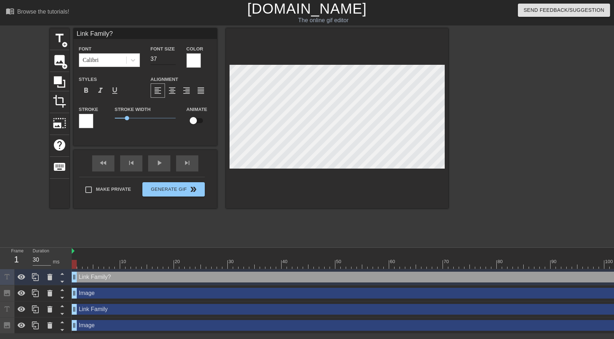
click at [173, 61] on input "37" at bounding box center [163, 58] width 25 height 11
click at [173, 61] on input "36" at bounding box center [163, 58] width 25 height 11
click at [173, 61] on input "35" at bounding box center [163, 58] width 25 height 11
click at [173, 61] on input "34" at bounding box center [163, 58] width 25 height 11
click at [173, 61] on input "33" at bounding box center [163, 58] width 25 height 11
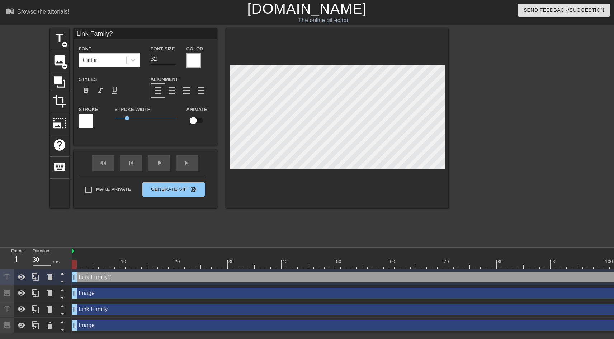
click at [173, 61] on input "32" at bounding box center [163, 58] width 25 height 11
click at [173, 61] on input "31" at bounding box center [163, 58] width 25 height 11
click at [173, 61] on input "30" at bounding box center [163, 58] width 25 height 11
click at [173, 61] on input "29" at bounding box center [163, 58] width 25 height 11
click at [173, 61] on input "28" at bounding box center [163, 58] width 25 height 11
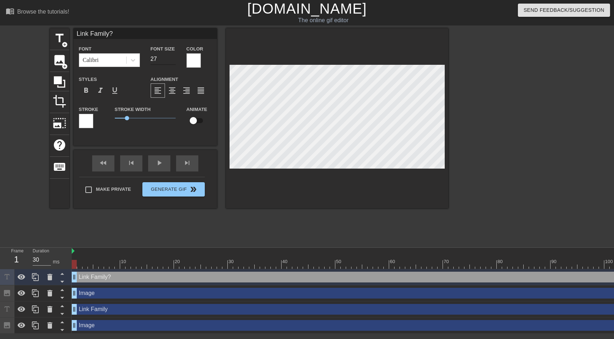
type input "27"
click at [173, 61] on input "27" at bounding box center [163, 58] width 25 height 11
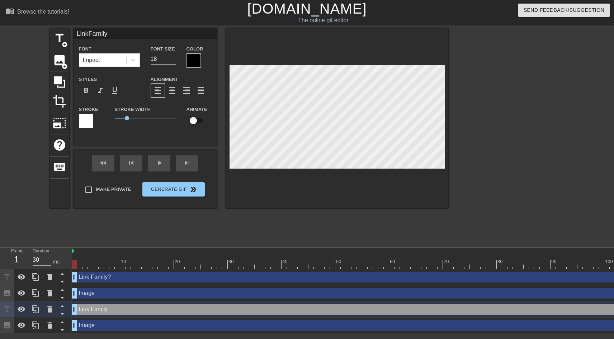
type input "Link"
type textarea "Link"
type input "[PERSON_NAME]"
type textarea "[PERSON_NAME]"
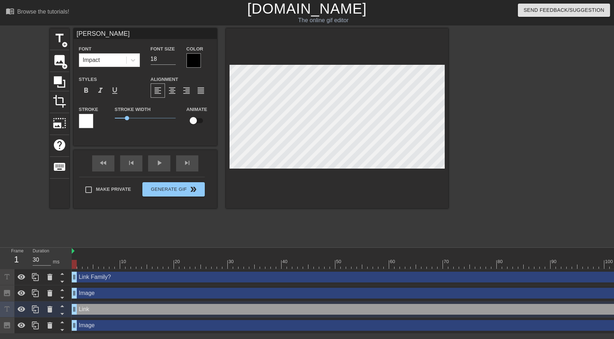
type input "Li"
type textarea "Li"
type input "L"
type textarea "L"
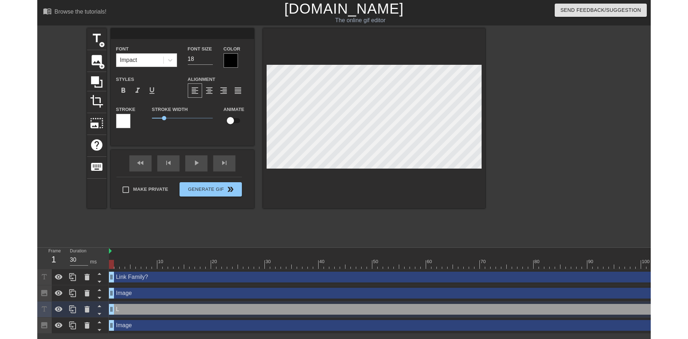
scroll to position [0, 0]
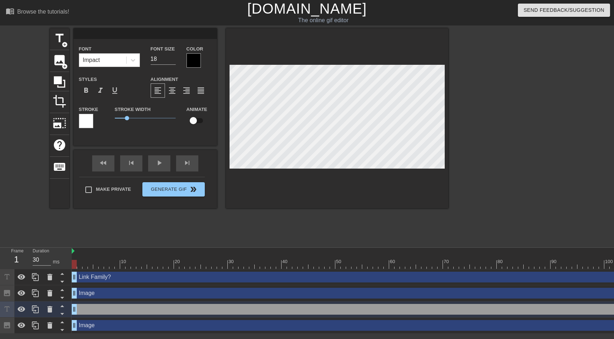
click at [470, 92] on div at bounding box center [511, 135] width 108 height 215
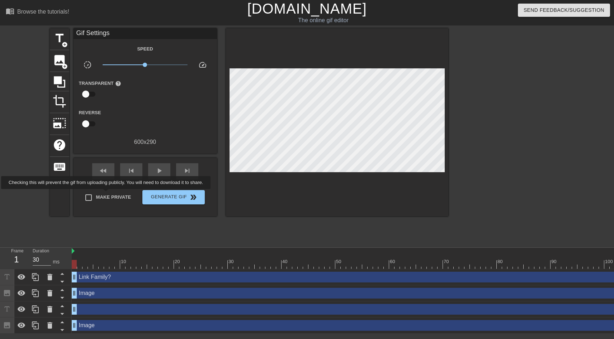
click at [107, 194] on span "Make Private" at bounding box center [113, 197] width 35 height 7
click at [96, 194] on input "Make Private" at bounding box center [88, 197] width 15 height 15
checkbox input "true"
click at [170, 195] on span "Generate Gif double_arrow" at bounding box center [173, 197] width 56 height 9
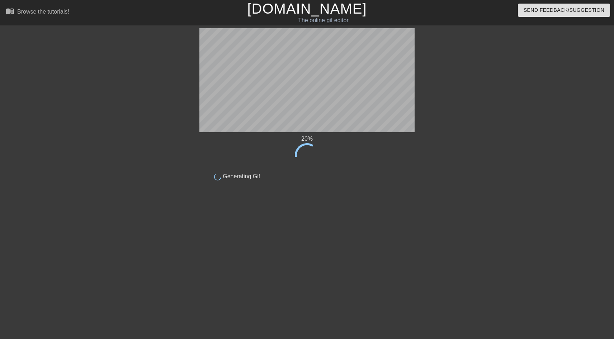
click at [193, 247] on html "menu_book Browse the tutorials! [DOMAIN_NAME] The online gif editor Send Feedba…" at bounding box center [307, 123] width 614 height 247
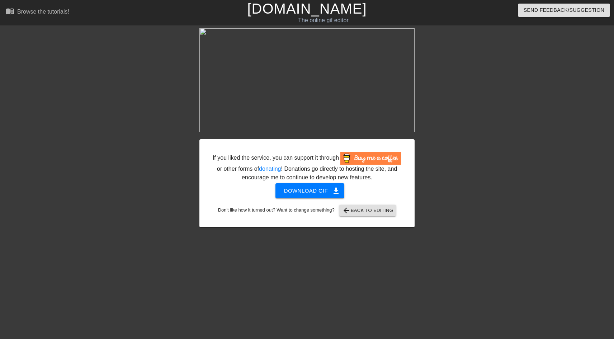
click at [246, 247] on html "menu_book Browse the tutorials! [DOMAIN_NAME] The online gif editor Send Feedba…" at bounding box center [307, 123] width 614 height 247
click at [72, 157] on div "If you liked the service, you can support it through or other forms of donating…" at bounding box center [307, 135] width 614 height 215
click at [159, 187] on div at bounding box center [137, 135] width 108 height 215
click at [138, 102] on div at bounding box center [137, 135] width 108 height 215
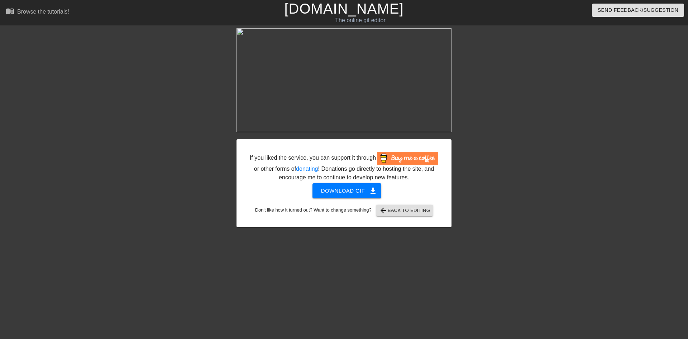
click at [341, 87] on img at bounding box center [344, 80] width 215 height 104
click at [405, 210] on span "arrow_back Back to Editing" at bounding box center [404, 210] width 51 height 9
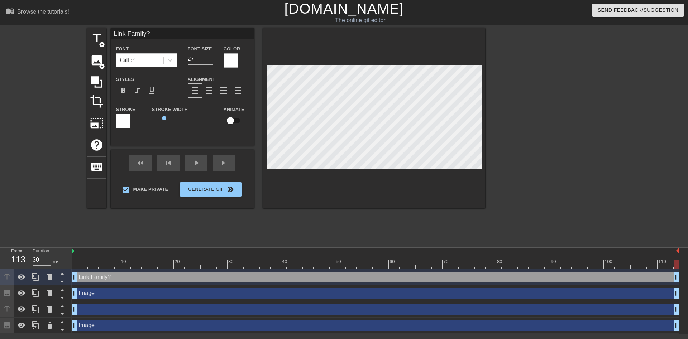
type input "Link S?"
type textarea "Link S?"
type input "Link Se?"
type textarea "Link Se?"
type input "Link Sen?"
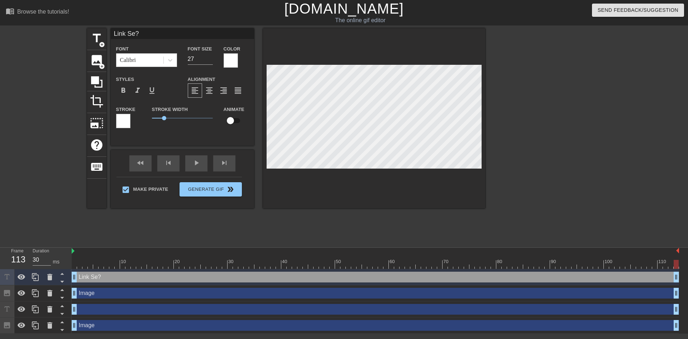
type textarea "Link Sen?"
type input "Link Se?"
type textarea "Link Se?"
type input "Link S?"
type textarea "Link S?"
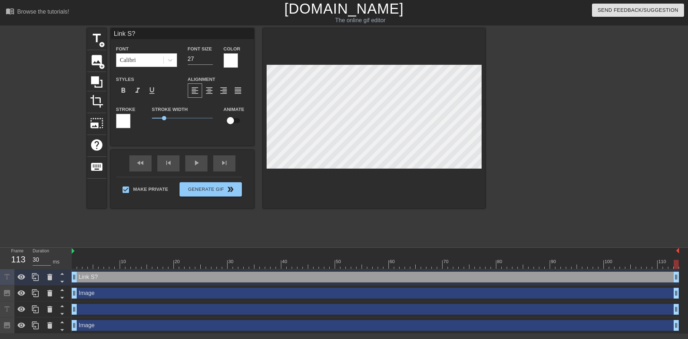
type input "Link ?"
type textarea "Link s?"
type input "Link se?"
type textarea "Link se?"
type input "Link ses?"
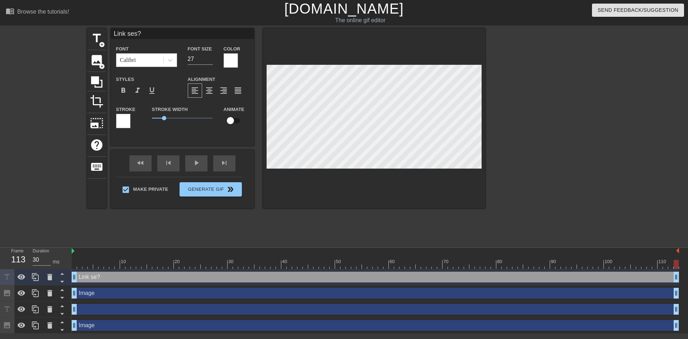
type textarea "Link sesn?"
type input "Link sesno?"
type textarea "Link sesnor?"
type input "Link sesnors?"
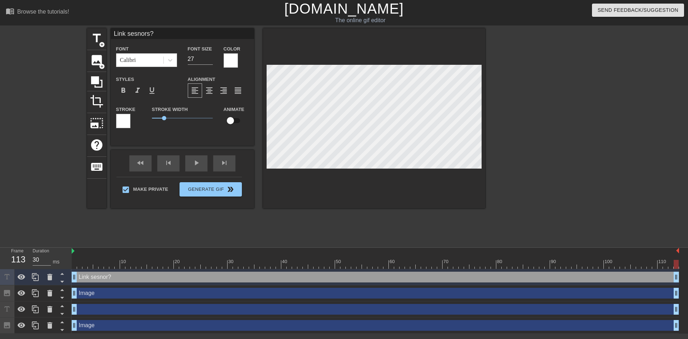
type textarea "Link sesnors?"
type input "Link sesnor?"
type textarea "Link sesnor?"
type input "Link sesno?"
type textarea "Link sesno?"
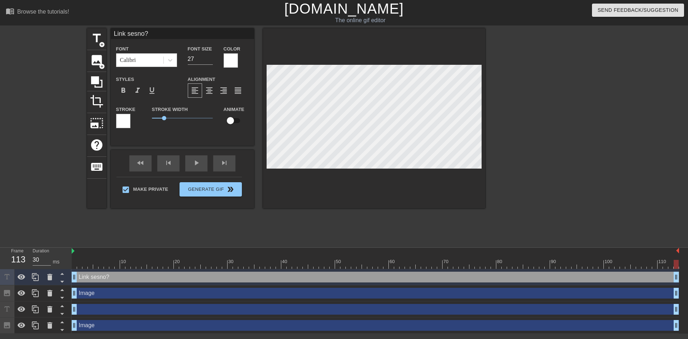
type input "Link sesn?"
type textarea "Link sesn?"
type input "Link ses?"
type textarea "Link ses?"
type input "Link se?"
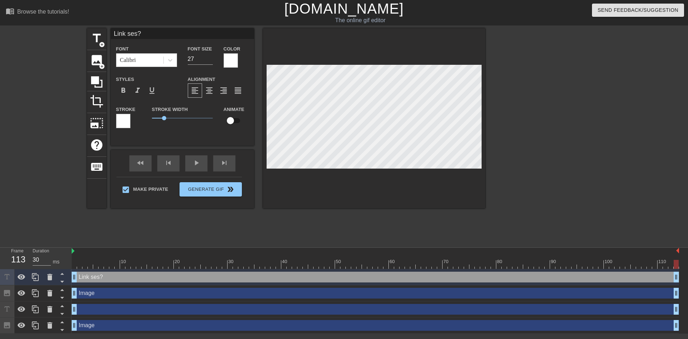
type textarea "Link se?"
type input "Link sen?"
type textarea "Link sens?"
type input "Link senso?"
type textarea "Link senso?"
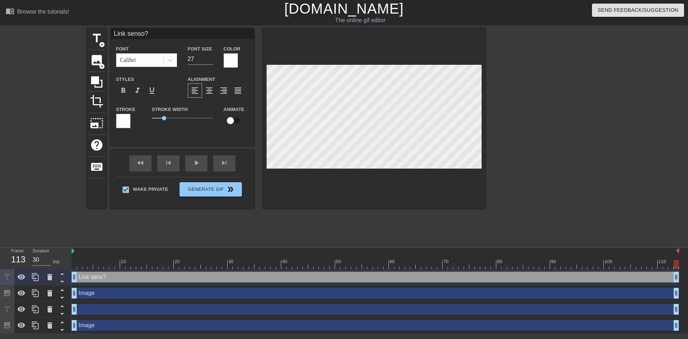
type input "Link sensor?"
type textarea "Link sensor?"
type input "Link sensors?"
type textarea "Link sensors?"
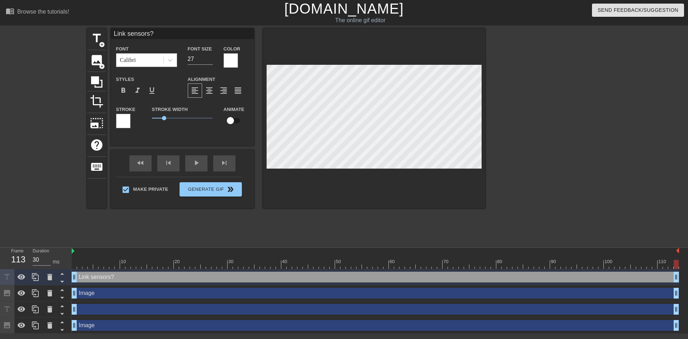
type input "ink sensors?"
type textarea "kink sensors?"
type input "[PERSON_NAME] sensors?"
type textarea "[PERSON_NAME] sensors?"
type input "kink sensors?"
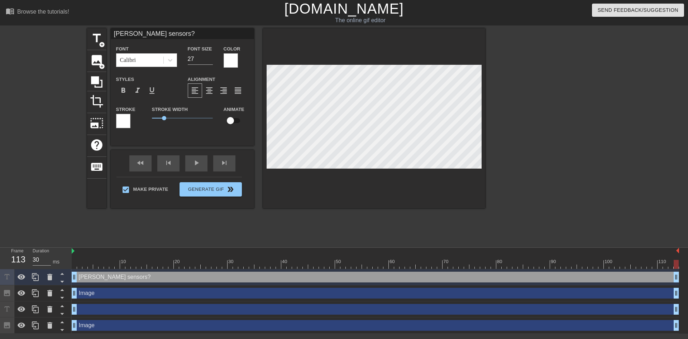
type textarea "kink sensors?"
type input "ink sensors?"
type textarea "ink sensors?"
type input "link sensors?"
type textarea "link sensors?"
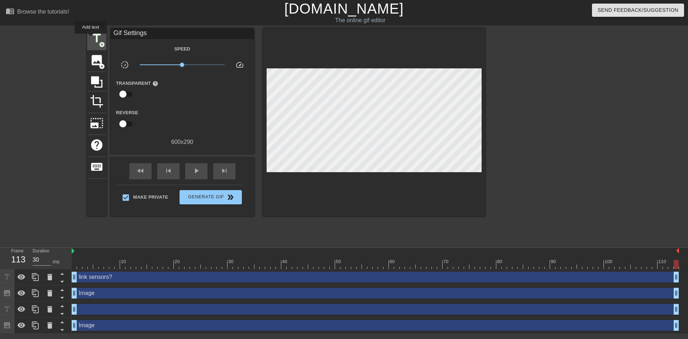
click at [91, 39] on span "title" at bounding box center [97, 39] width 14 height 14
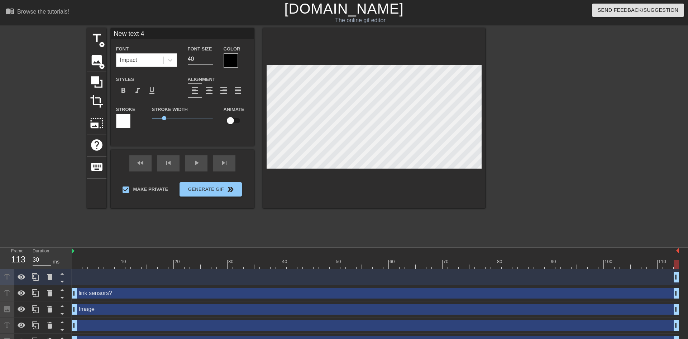
click at [235, 61] on div at bounding box center [231, 60] width 14 height 14
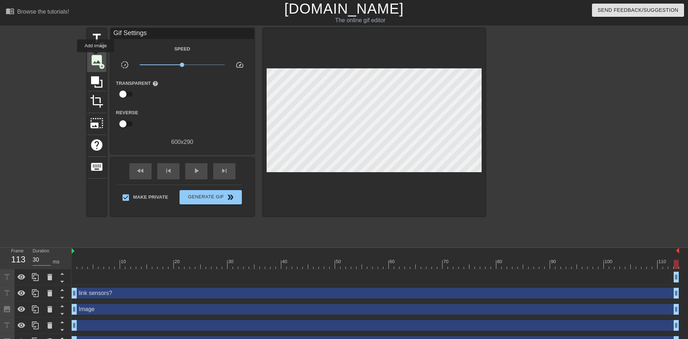
click at [96, 57] on span "image" at bounding box center [97, 60] width 14 height 14
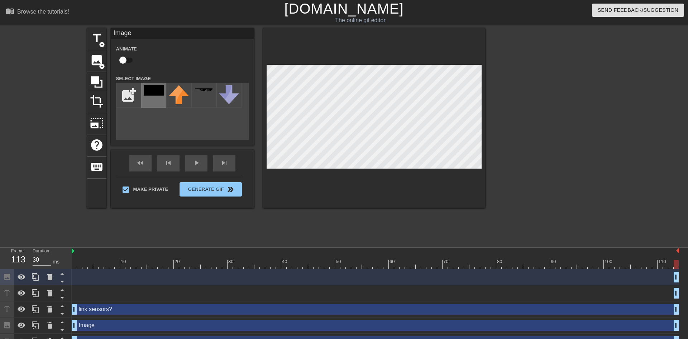
drag, startPoint x: 153, startPoint y: 91, endPoint x: 161, endPoint y: 89, distance: 8.0
click at [153, 90] on img at bounding box center [154, 90] width 20 height 10
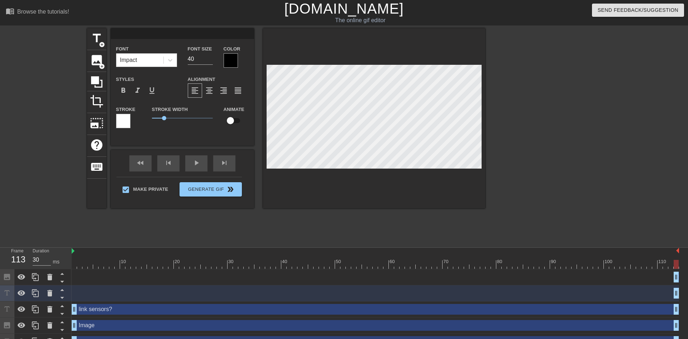
scroll to position [0, 0]
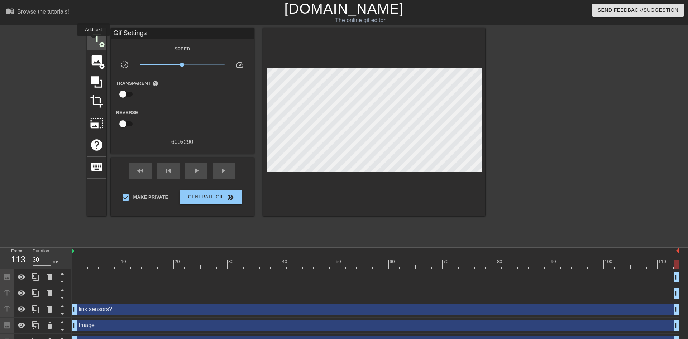
click at [94, 41] on span "title" at bounding box center [97, 39] width 14 height 14
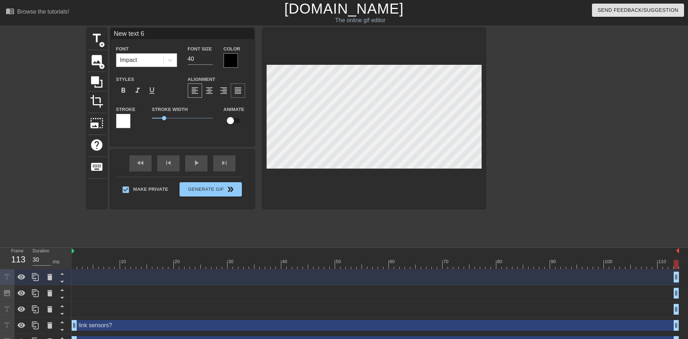
scroll to position [0, 1]
type input "N6"
type textarea "N6"
type input "N"
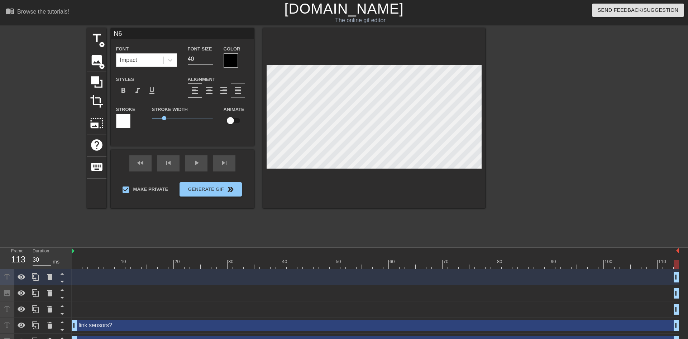
type textarea "N"
type input "a"
type textarea "a"
type input "ar"
type textarea "ar"
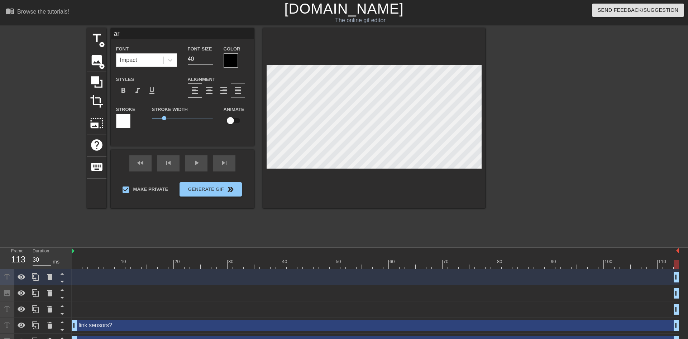
type input "are"
type textarea "are"
click at [172, 60] on icon at bounding box center [170, 60] width 7 height 7
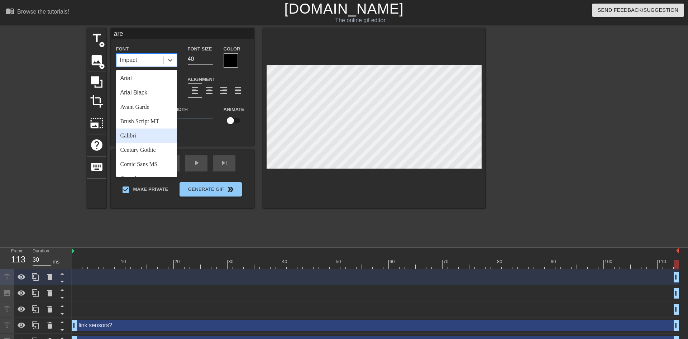
click at [151, 142] on div "Calibri" at bounding box center [146, 136] width 61 height 14
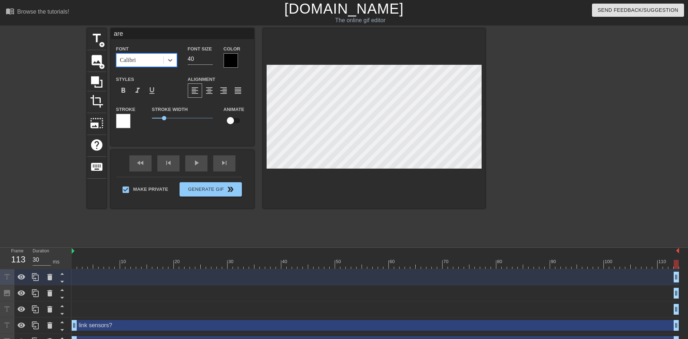
click at [230, 63] on div at bounding box center [231, 60] width 14 height 14
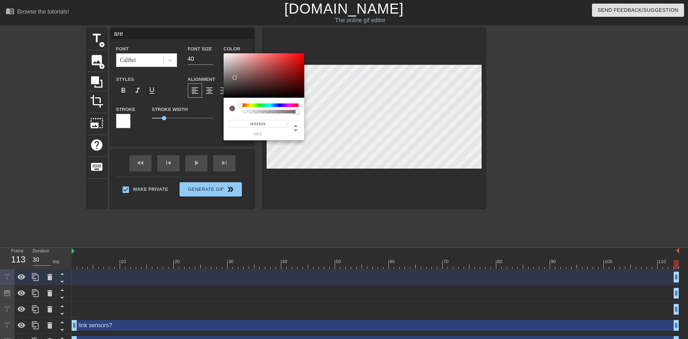
type input "#FFFFFF"
drag, startPoint x: 235, startPoint y: 76, endPoint x: 216, endPoint y: 45, distance: 36.2
click at [224, 53] on div at bounding box center [264, 75] width 81 height 44
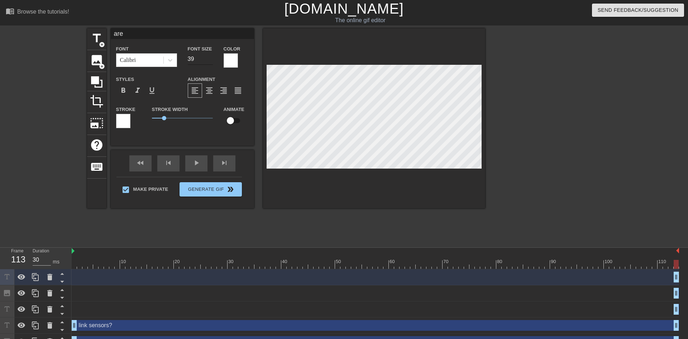
click at [210, 59] on input "39" at bounding box center [200, 58] width 25 height 11
click at [210, 59] on input "38" at bounding box center [200, 58] width 25 height 11
click at [210, 59] on input "37" at bounding box center [200, 58] width 25 height 11
click at [210, 59] on input "36" at bounding box center [200, 58] width 25 height 11
click at [210, 59] on input "35" at bounding box center [200, 58] width 25 height 11
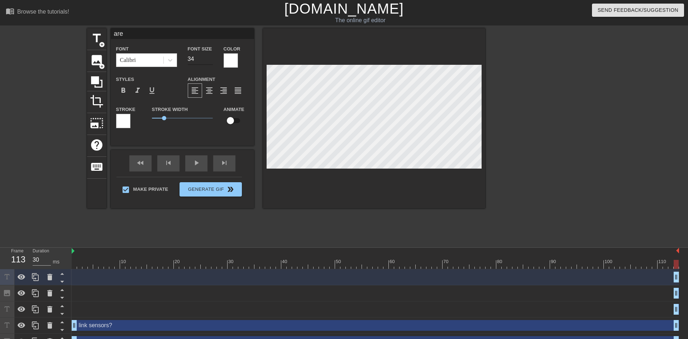
click at [210, 59] on input "34" at bounding box center [200, 58] width 25 height 11
click at [210, 59] on input "33" at bounding box center [200, 58] width 25 height 11
click at [210, 59] on input "32" at bounding box center [200, 58] width 25 height 11
type input "31"
click at [210, 59] on input "31" at bounding box center [200, 58] width 25 height 11
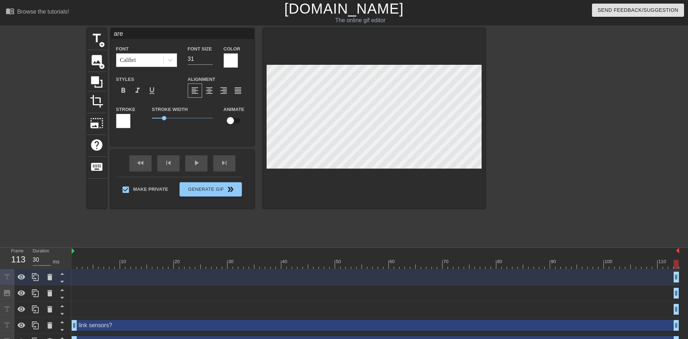
type input "40"
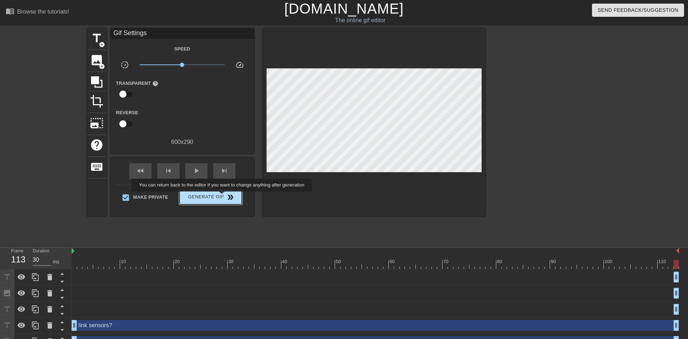
click at [223, 197] on span "Generate Gif double_arrow" at bounding box center [210, 197] width 56 height 9
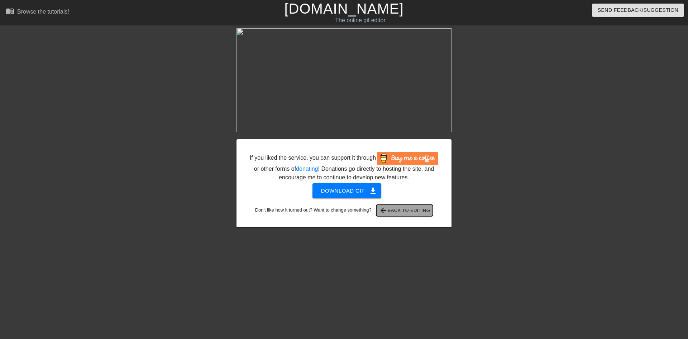
click at [397, 208] on span "arrow_back Back to Editing" at bounding box center [404, 210] width 51 height 9
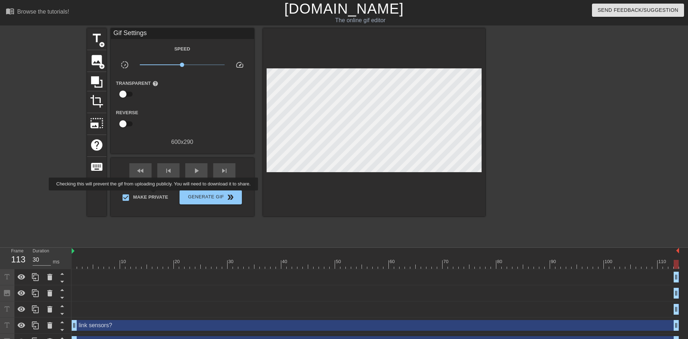
click at [155, 196] on span "Make Private" at bounding box center [150, 197] width 35 height 7
click at [133, 196] on input "Make Private" at bounding box center [125, 197] width 15 height 15
drag, startPoint x: 133, startPoint y: 196, endPoint x: 157, endPoint y: 203, distance: 25.3
click at [134, 197] on label "Make Private" at bounding box center [143, 197] width 50 height 15
click at [133, 197] on input "Make Private" at bounding box center [125, 197] width 15 height 15
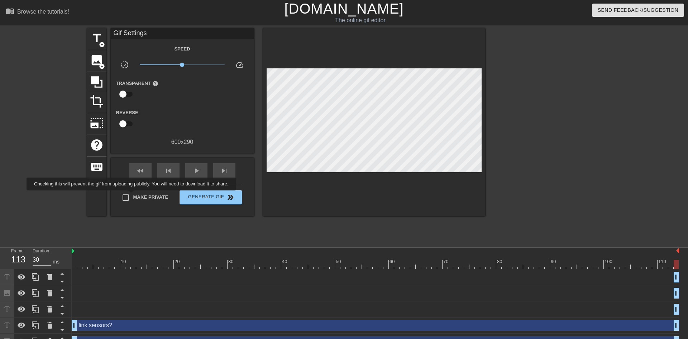
checkbox input "true"
click at [207, 196] on span "Generate Gif double_arrow" at bounding box center [210, 197] width 56 height 9
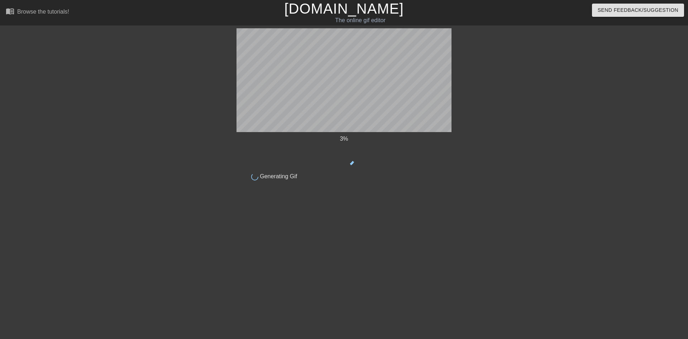
click at [280, 159] on div "3 %" at bounding box center [344, 151] width 215 height 33
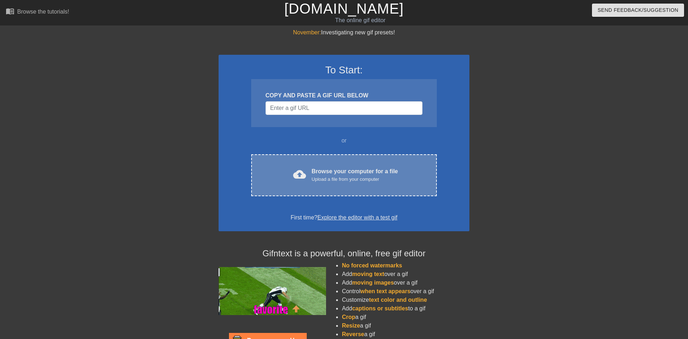
click at [300, 162] on div "cloud_upload Browse your computer for a file Upload a file from your computer C…" at bounding box center [344, 175] width 186 height 42
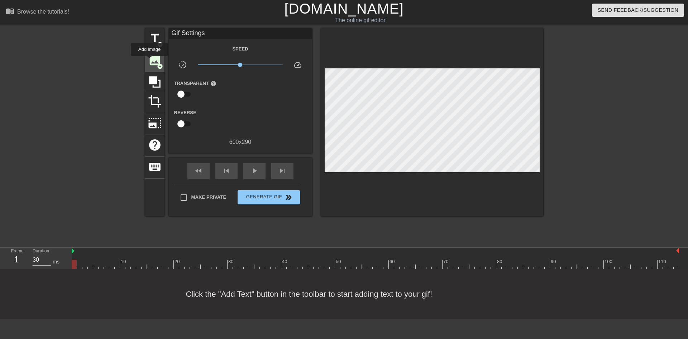
click at [149, 61] on span "image" at bounding box center [155, 60] width 14 height 14
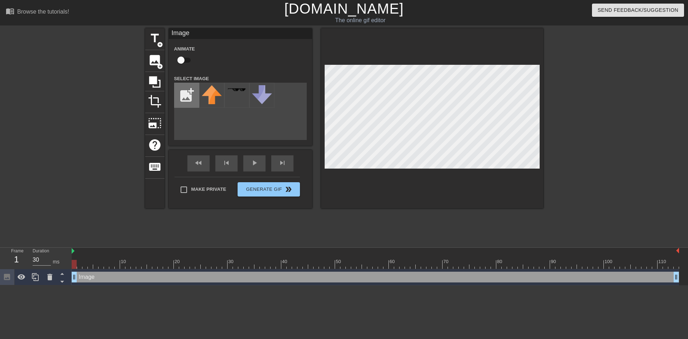
click at [192, 92] on input "file" at bounding box center [187, 95] width 24 height 24
type input "C:\fakepath\Untitled.png"
click at [202, 91] on img at bounding box center [212, 90] width 20 height 10
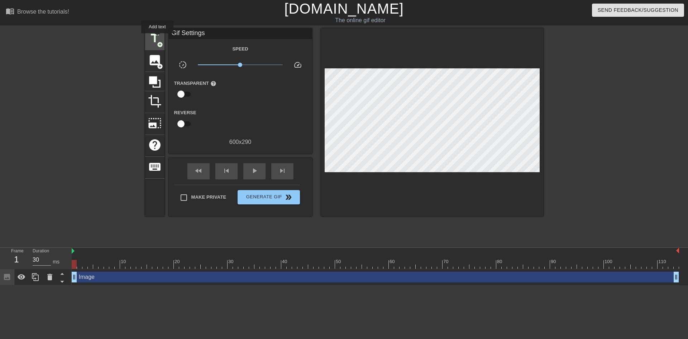
click at [157, 38] on span "title" at bounding box center [155, 39] width 14 height 14
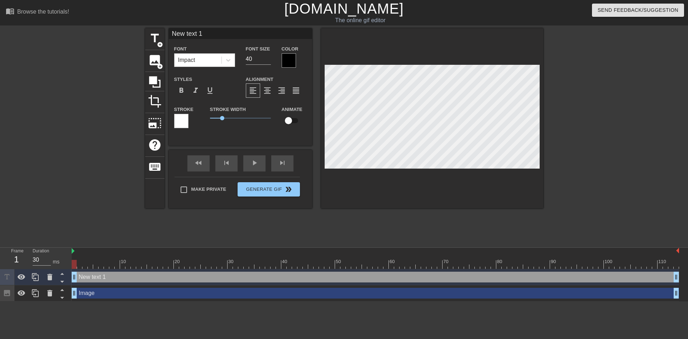
click at [216, 62] on div "Impact" at bounding box center [198, 60] width 47 height 13
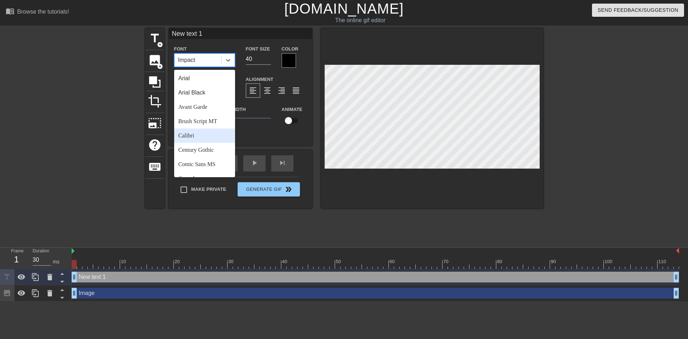
click at [211, 136] on div "Calibri" at bounding box center [204, 136] width 61 height 14
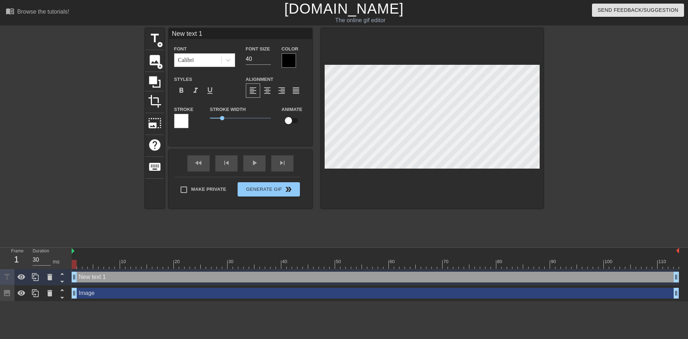
scroll to position [0, 1]
type input "A"
type textarea "A"
type input "Ar"
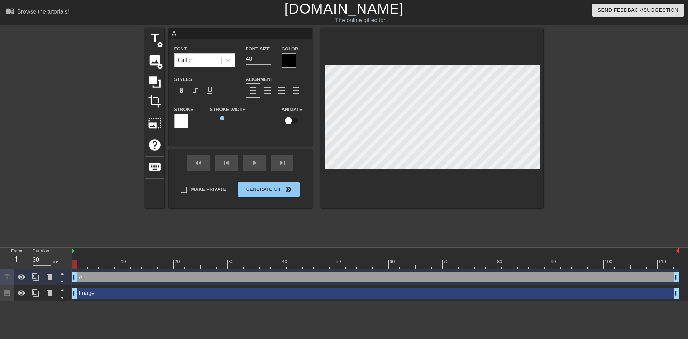
type textarea "Ar"
type input "Are"
type textarea "Are"
type input "Ar"
type textarea "Ar"
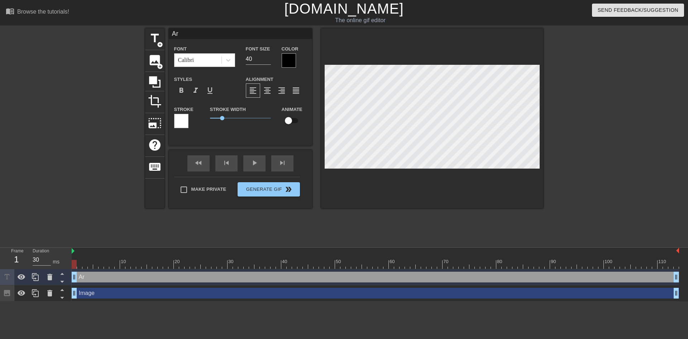
type input "A"
type textarea "A"
type input "a"
type textarea "a"
type input "ar"
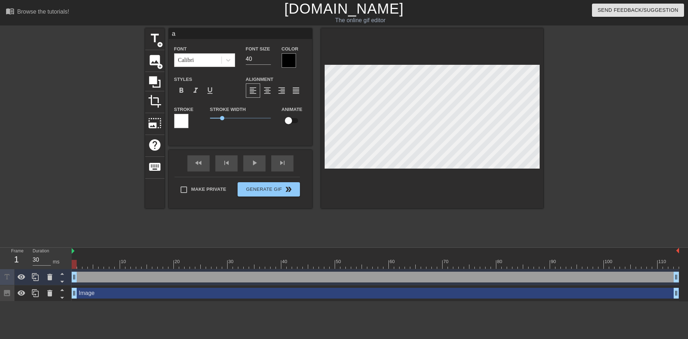
type textarea "ar"
type input "are"
type textarea "are"
click at [290, 62] on div at bounding box center [289, 60] width 14 height 14
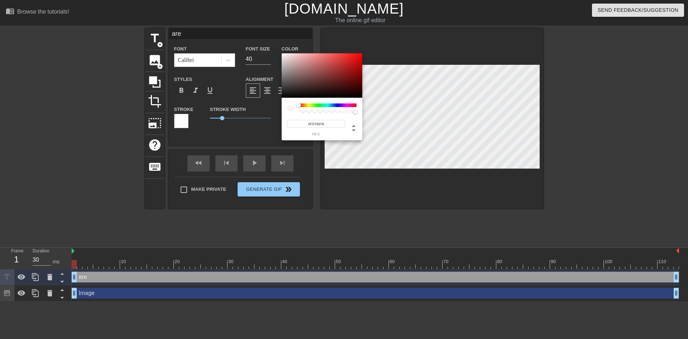
type input "#FFFFFF"
drag, startPoint x: 283, startPoint y: 59, endPoint x: 303, endPoint y: 72, distance: 23.8
click at [282, 53] on div at bounding box center [322, 75] width 81 height 44
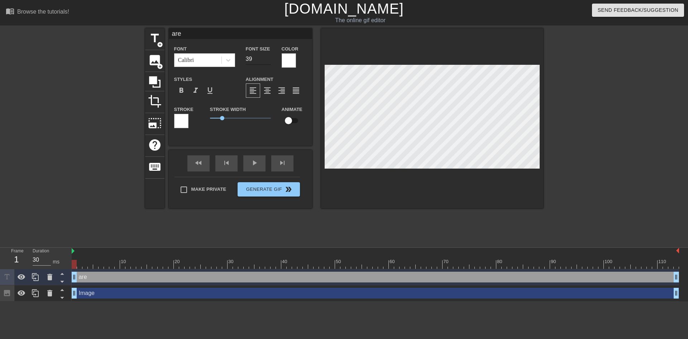
click at [267, 62] on input "39" at bounding box center [258, 58] width 25 height 11
click at [267, 62] on input "38" at bounding box center [258, 58] width 25 height 11
click at [267, 62] on input "37" at bounding box center [258, 58] width 25 height 11
click at [267, 62] on input "36" at bounding box center [258, 58] width 25 height 11
click at [267, 62] on input "35" at bounding box center [258, 58] width 25 height 11
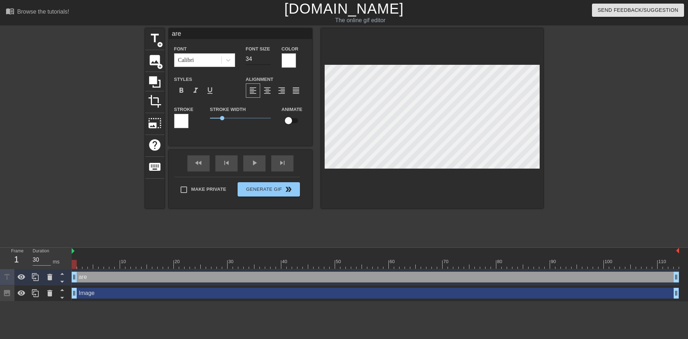
click at [267, 62] on input "34" at bounding box center [258, 58] width 25 height 11
type input "33"
click at [267, 62] on input "33" at bounding box center [258, 58] width 25 height 11
click at [266, 62] on input "32" at bounding box center [258, 58] width 25 height 11
click at [266, 62] on input "31" at bounding box center [258, 58] width 25 height 11
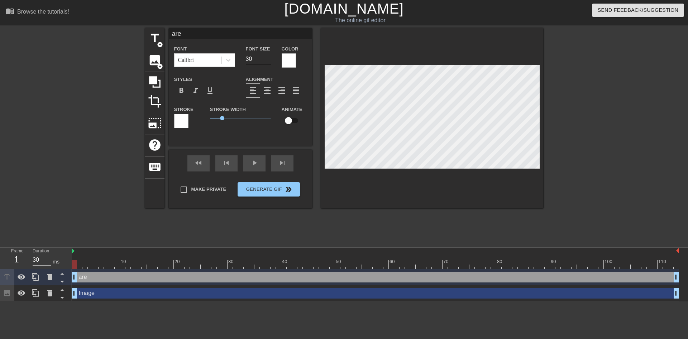
click at [266, 60] on input "30" at bounding box center [258, 58] width 25 height 11
click at [266, 60] on input "29" at bounding box center [258, 58] width 25 height 11
click at [266, 60] on input "28" at bounding box center [258, 58] width 25 height 11
type input "27"
click at [266, 60] on input "27" at bounding box center [258, 58] width 25 height 11
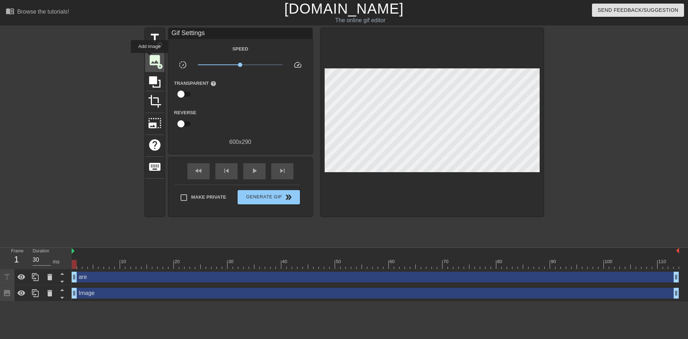
click at [149, 58] on span "image" at bounding box center [155, 60] width 14 height 14
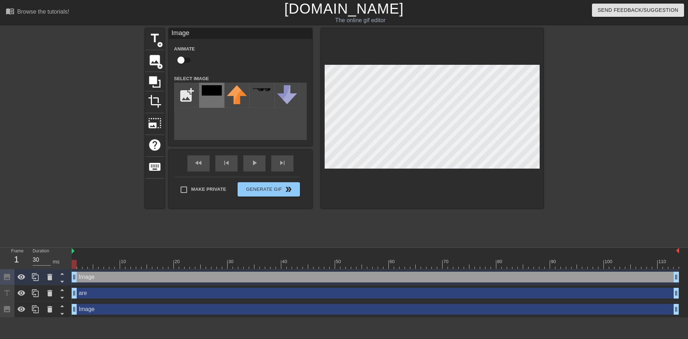
click at [209, 86] on div at bounding box center [211, 95] width 25 height 25
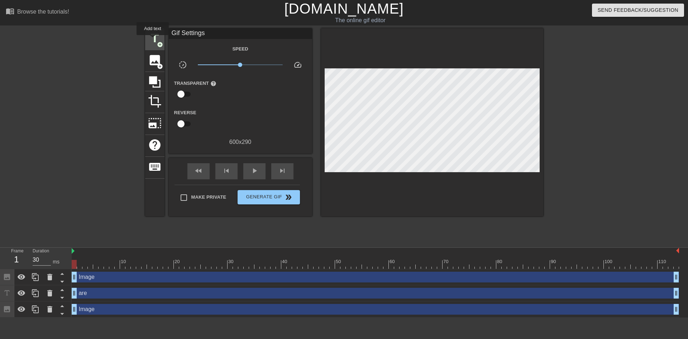
click at [152, 39] on span "title" at bounding box center [155, 39] width 14 height 14
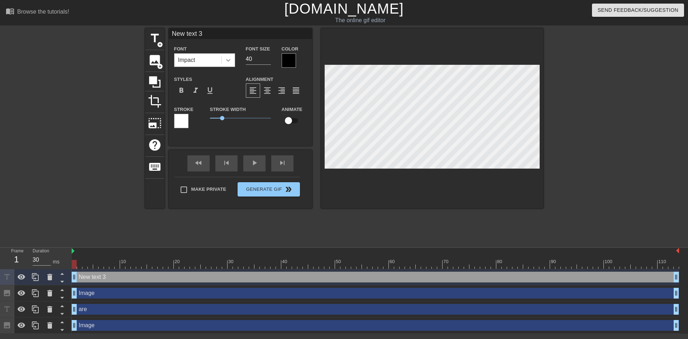
click at [226, 59] on icon at bounding box center [228, 60] width 7 height 7
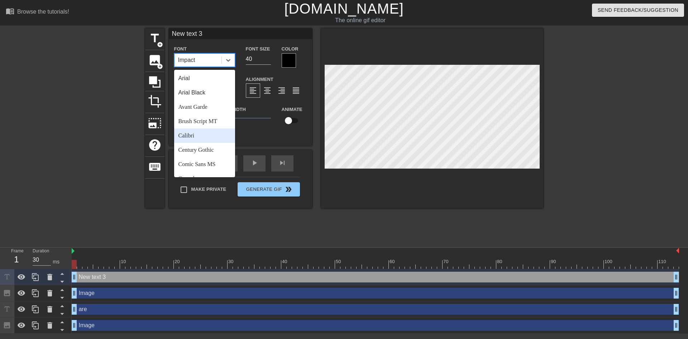
click at [215, 138] on div "Calibri" at bounding box center [204, 136] width 61 height 14
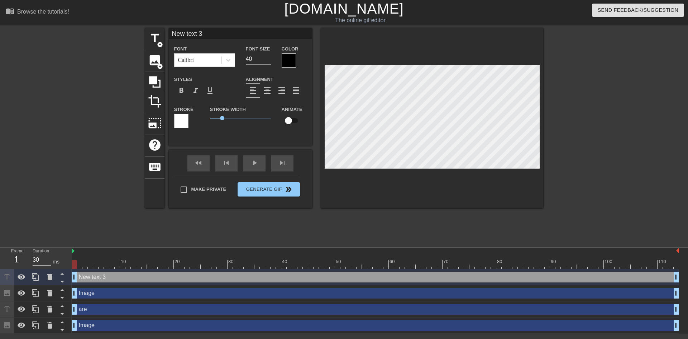
scroll to position [0, 1]
type input "New text"
type textarea "New text"
type input "New text"
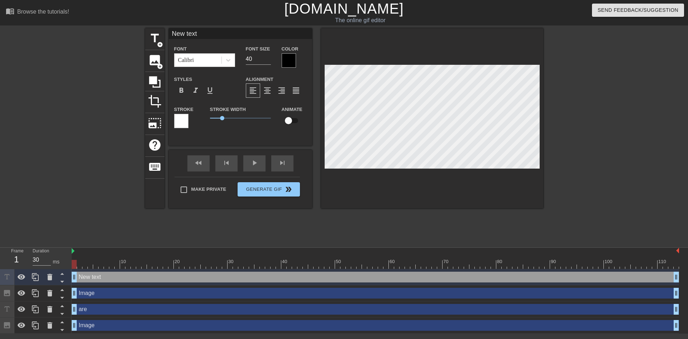
type textarea "New text"
type input "New tex"
type textarea "New tex"
type input "New te"
type textarea "New te"
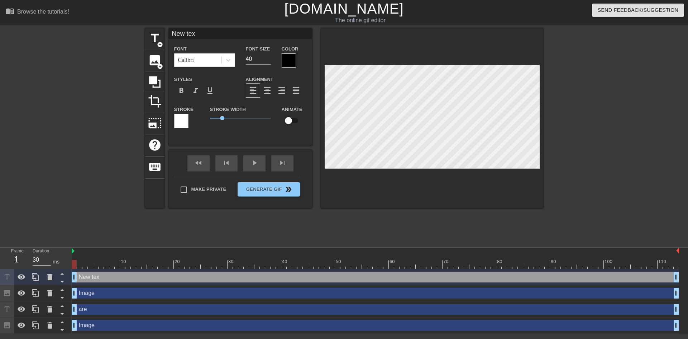
scroll to position [0, 0]
type input "New t"
type textarea "New t"
type input "New"
type textarea "New"
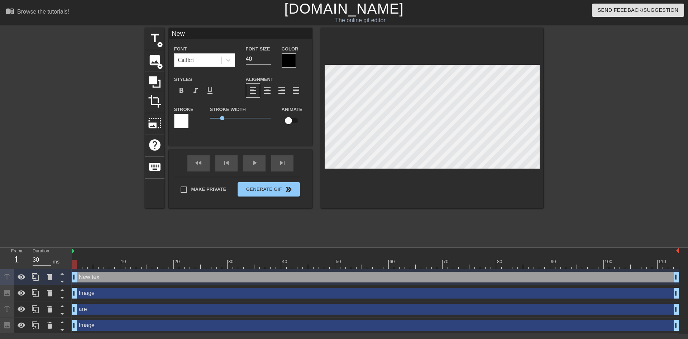
type input "New"
type textarea "New"
type input "Ne"
type textarea "Ne"
type input "N"
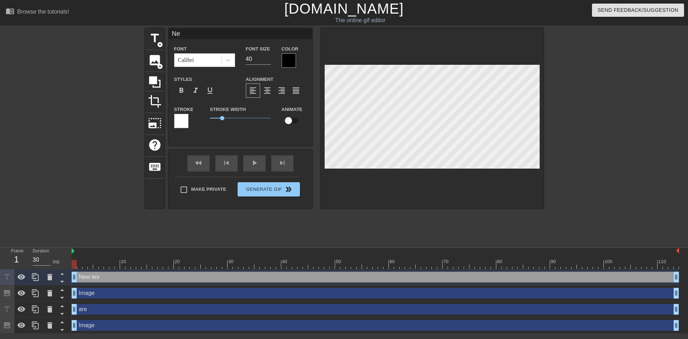
type textarea "N"
type input "l"
type textarea "l"
type input "li"
type textarea "li"
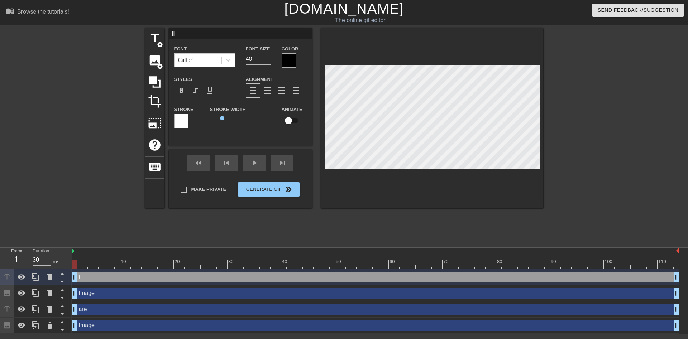
type input "lin"
type textarea "lin"
type input "link"
type textarea "link"
type input "link"
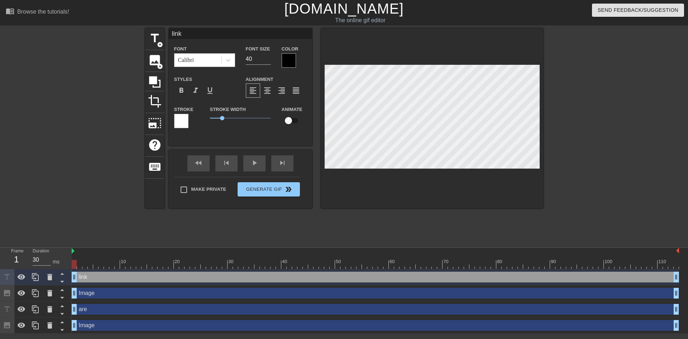
type textarea "link"
type input "link s"
type textarea "link s"
type input "link se"
type textarea "link se"
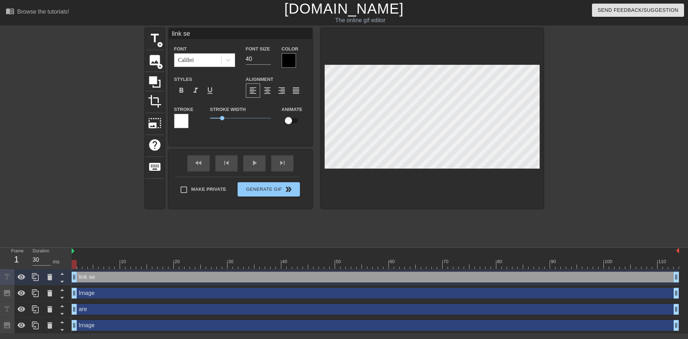
type input "link sen"
type textarea "link sen"
type input "link sens"
type textarea "link sens"
type input "link senso"
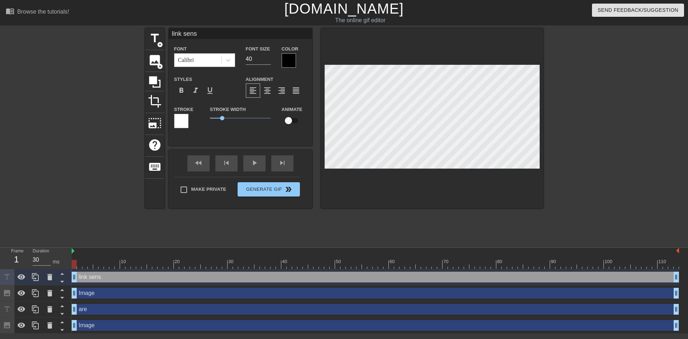
type textarea "link senso"
type input "link sensor"
type textarea "link sensor"
type input "link sensors"
type textarea "link sensors"
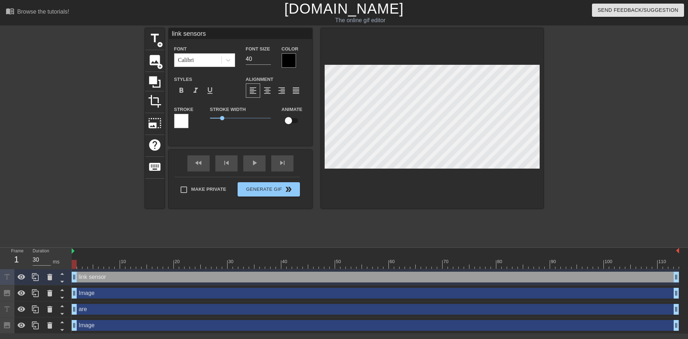
type input "link sensors?"
type textarea "link sensors?"
click at [289, 62] on div at bounding box center [289, 60] width 14 height 14
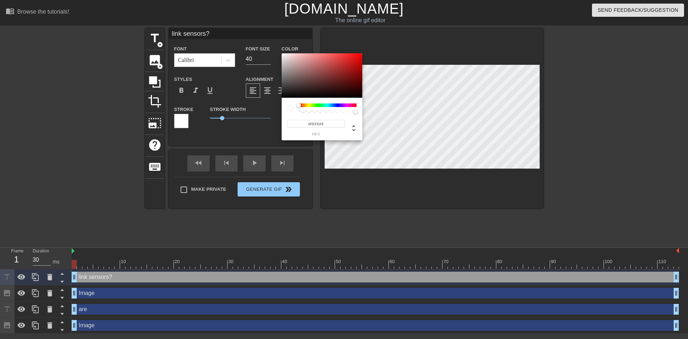
type input "#FFFFFF"
drag, startPoint x: 289, startPoint y: 58, endPoint x: 274, endPoint y: 49, distance: 17.4
click at [282, 53] on div at bounding box center [322, 75] width 81 height 44
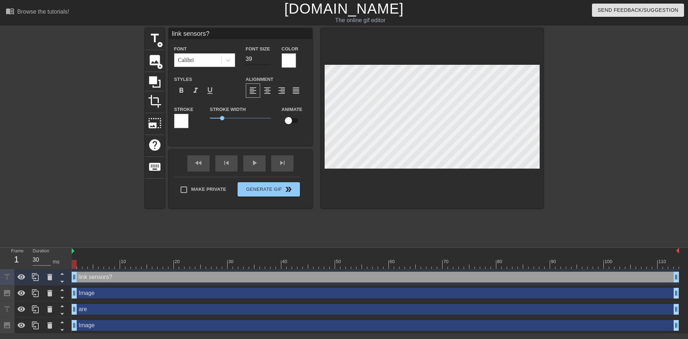
click at [267, 60] on input "39" at bounding box center [258, 58] width 25 height 11
click at [267, 60] on input "38" at bounding box center [258, 58] width 25 height 11
click at [267, 60] on input "37" at bounding box center [258, 58] width 25 height 11
click at [267, 60] on input "36" at bounding box center [258, 58] width 25 height 11
click at [267, 60] on input "35" at bounding box center [258, 58] width 25 height 11
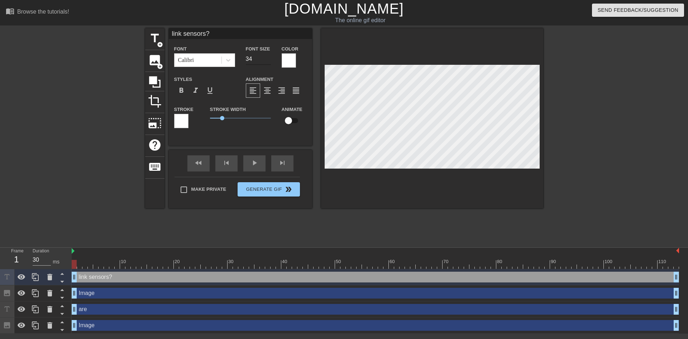
click at [267, 60] on input "34" at bounding box center [258, 58] width 25 height 11
click at [267, 60] on input "33" at bounding box center [258, 58] width 25 height 11
click at [268, 61] on input "32" at bounding box center [258, 58] width 25 height 11
click at [268, 61] on input "31" at bounding box center [258, 58] width 25 height 11
type input "30"
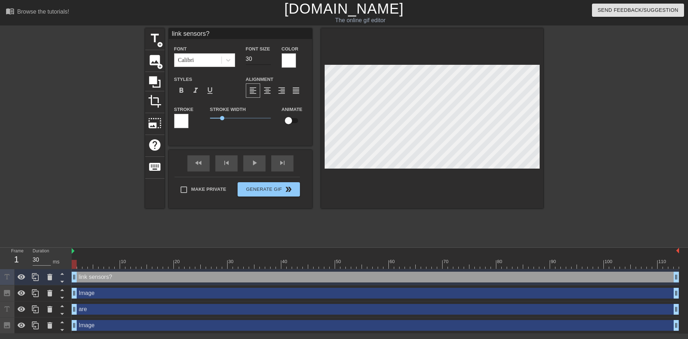
click at [268, 61] on input "30" at bounding box center [258, 58] width 25 height 11
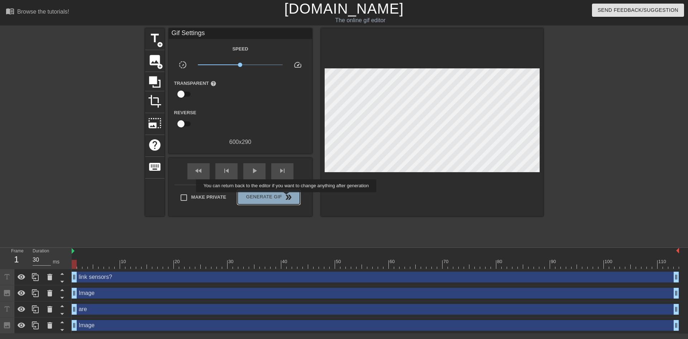
click at [287, 197] on span "double_arrow" at bounding box center [288, 197] width 9 height 9
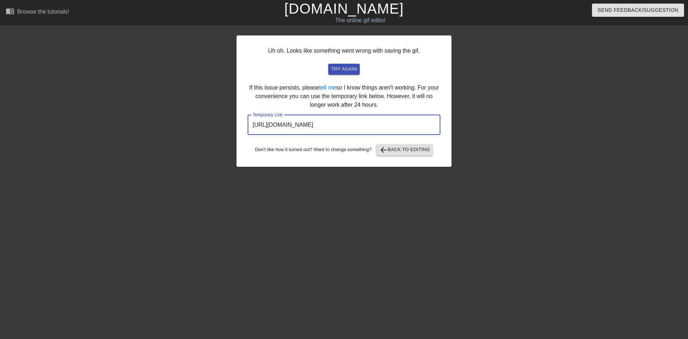
drag, startPoint x: 413, startPoint y: 122, endPoint x: 140, endPoint y: 122, distance: 272.0
click at [248, 122] on input "https://www.gifntext.com/temp_generations/IcwWht9Z.gif" at bounding box center [344, 125] width 193 height 20
